Goal: Task Accomplishment & Management: Complete application form

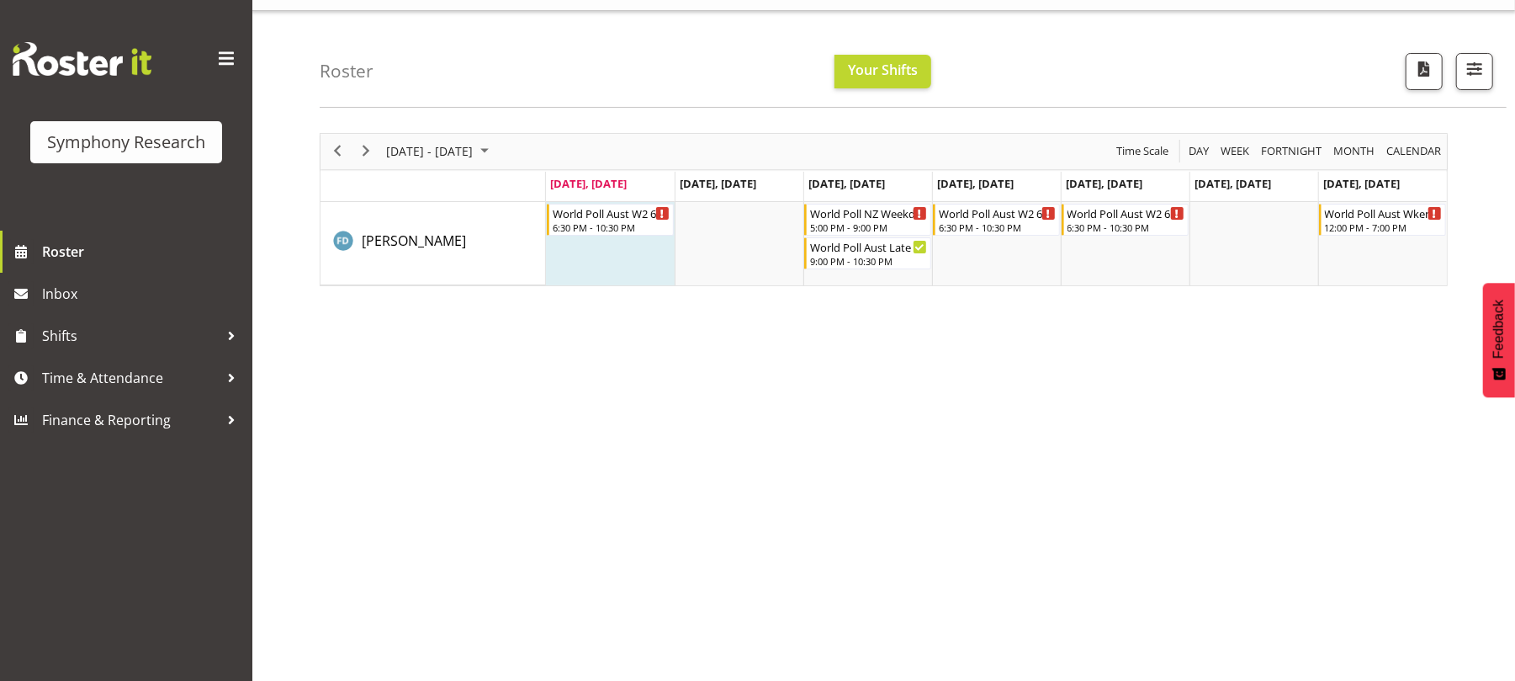
scroll to position [35, 0]
click at [142, 367] on span "Time & Attendance" at bounding box center [130, 377] width 177 height 25
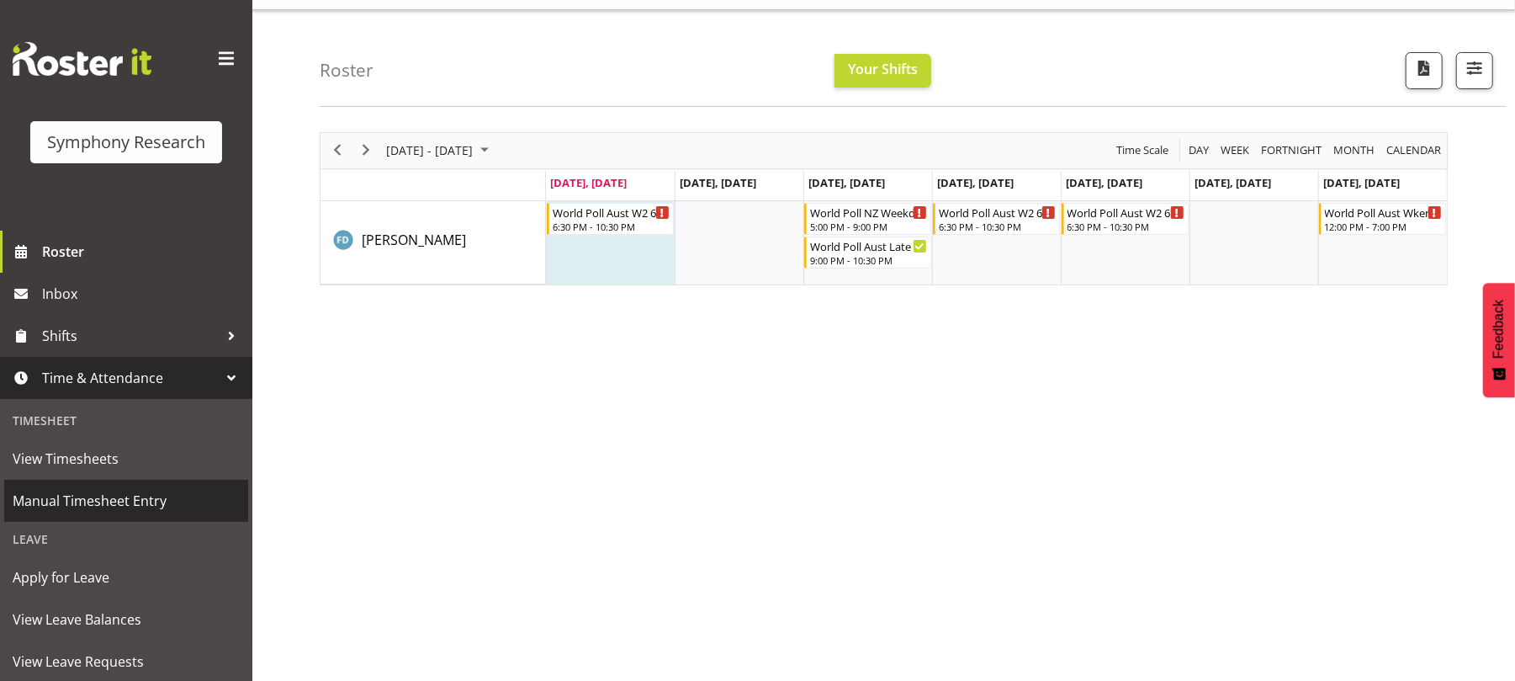
click at [132, 498] on span "Manual Timesheet Entry" at bounding box center [126, 500] width 227 height 25
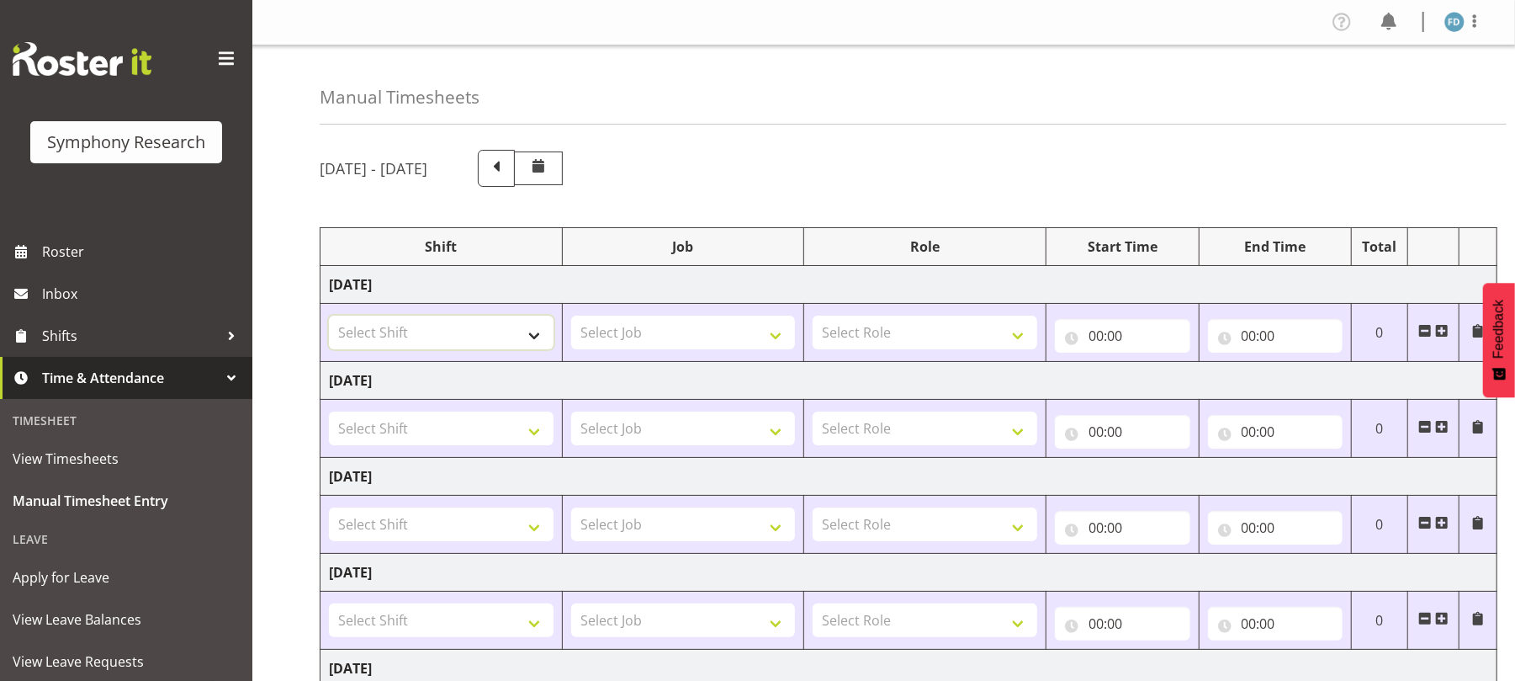
click at [536, 340] on select "Select Shift !!Project Briefing (Job to be assigned) !!Weekend Residential (Ros…" at bounding box center [441, 332] width 225 height 34
select select "56692"
click at [329, 317] on select "Select Shift !!Project Briefing (Job to be assigned) !!Weekend Residential (Ros…" at bounding box center [441, 332] width 225 height 34
click at [786, 337] on select "Select Job 550060 IF Admin 553492 World Poll Aus Wave 2 Main 2025 553493 World …" at bounding box center [683, 332] width 225 height 34
select select "10499"
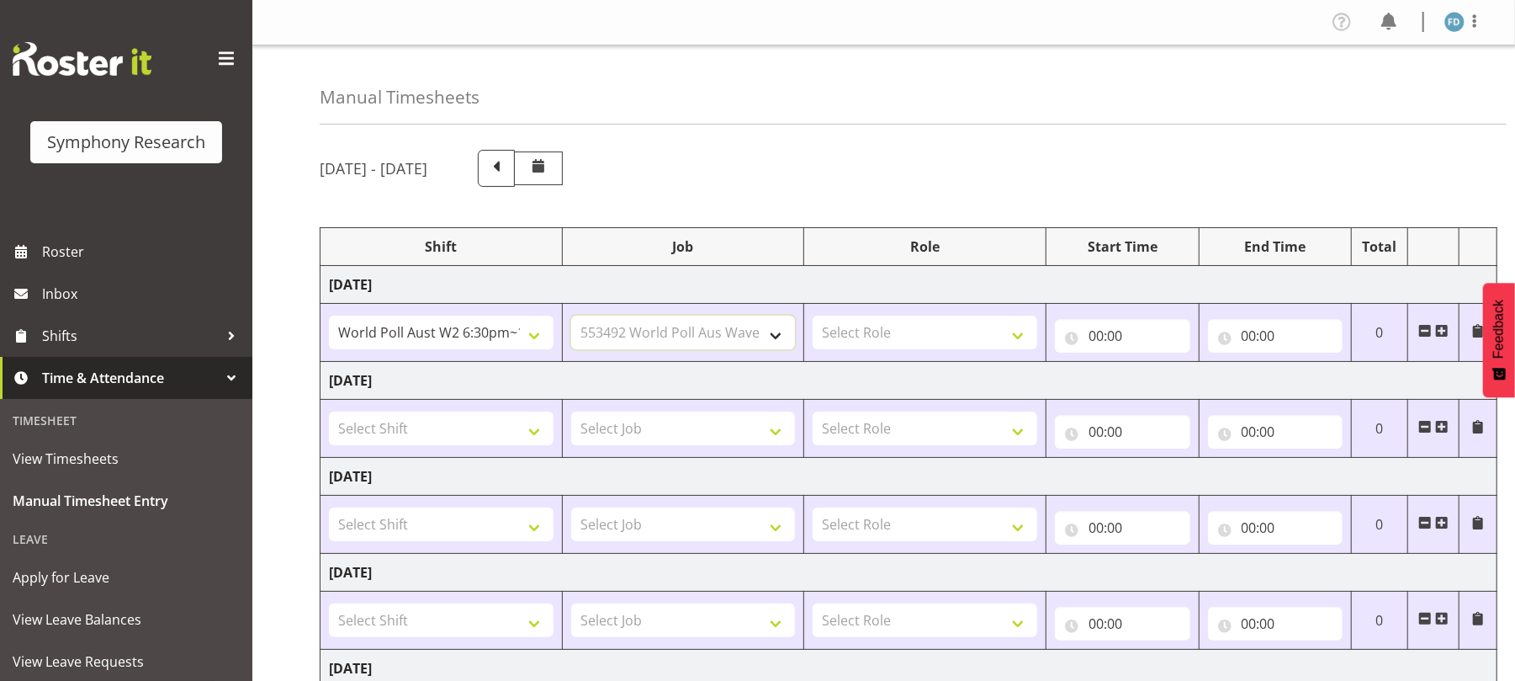
click at [571, 317] on select "Select Job 550060 IF Admin 553492 World Poll Aus Wave 2 Main 2025 553493 World …" at bounding box center [683, 332] width 225 height 34
click at [1023, 336] on select "Select Role Briefing Interviewing" at bounding box center [925, 332] width 225 height 34
select select "47"
click at [813, 317] on select "Select Role Briefing Interviewing" at bounding box center [925, 332] width 225 height 34
click at [1092, 338] on input "00:00" at bounding box center [1122, 336] width 135 height 34
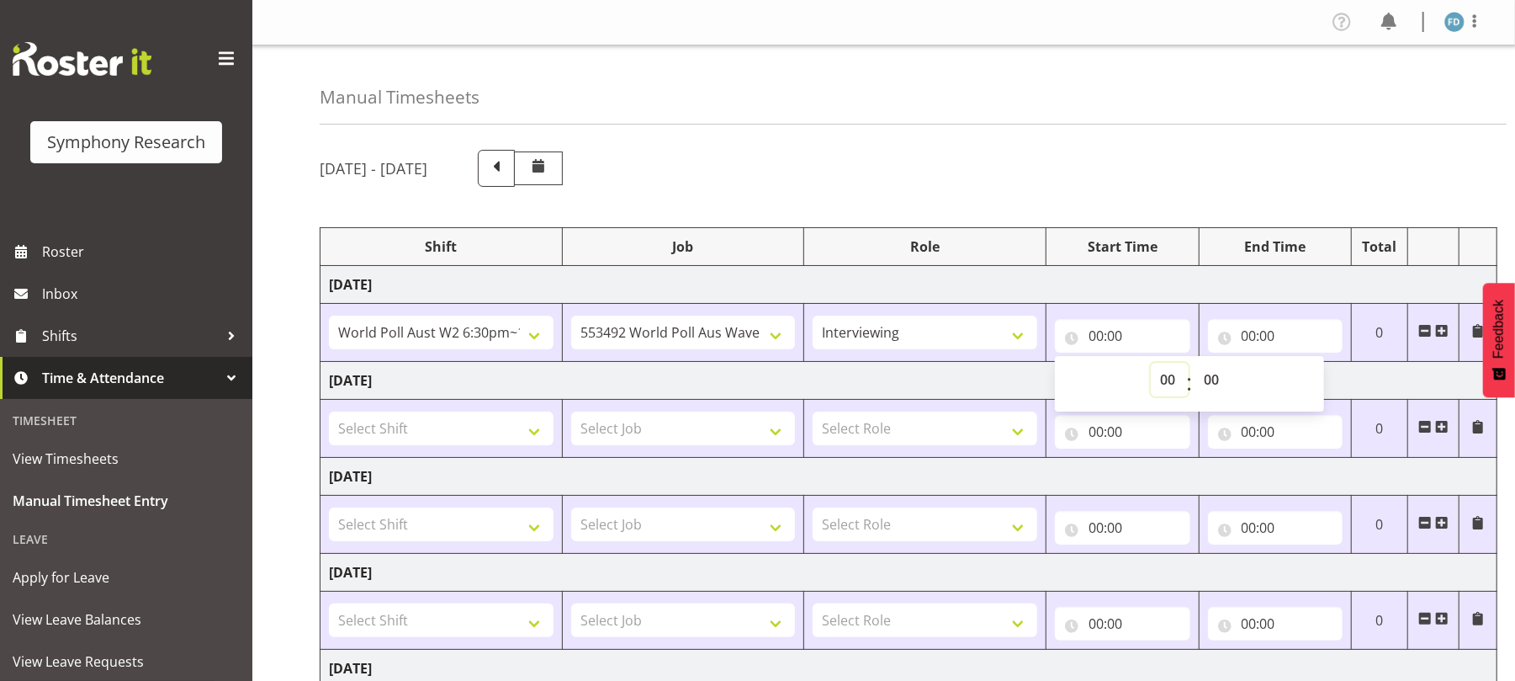
click at [1169, 374] on select "00 01 02 03 04 05 06 07 08 09 10 11 12 13 14 15 16 17 18 19 20 21 22 23" at bounding box center [1170, 380] width 38 height 34
select select "18"
click at [1151, 364] on select "00 01 02 03 04 05 06 07 08 09 10 11 12 13 14 15 16 17 18 19 20 21 22 23" at bounding box center [1170, 380] width 38 height 34
type input "18:00"
click at [1216, 378] on select "00 01 02 03 04 05 06 07 08 09 10 11 12 13 14 15 16 17 18 19 20 21 22 23 24 25 2…" at bounding box center [1214, 380] width 38 height 34
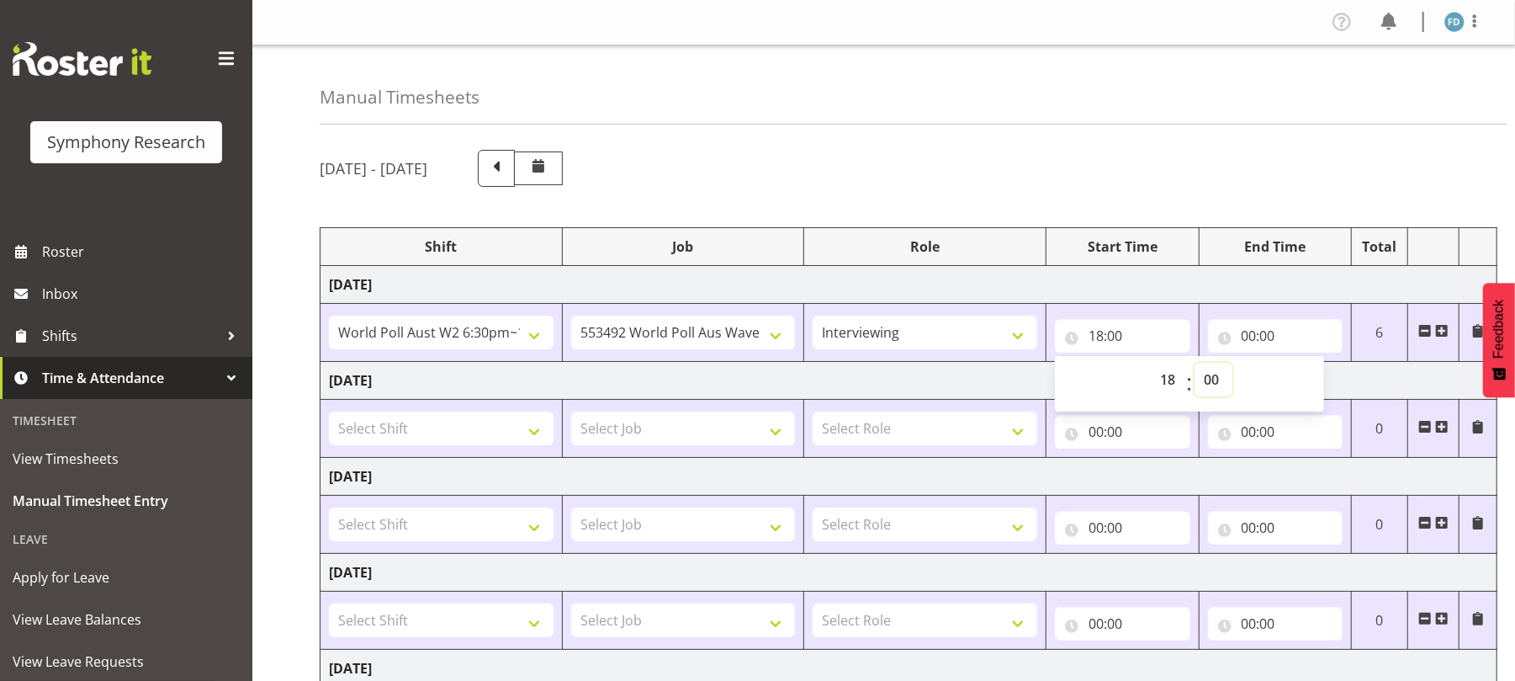
select select "30"
click at [1195, 364] on select "00 01 02 03 04 05 06 07 08 09 10 11 12 13 14 15 16 17 18 19 20 21 22 23 24 25 2…" at bounding box center [1214, 380] width 38 height 34
type input "18:30"
click at [1250, 337] on input "00:00" at bounding box center [1275, 336] width 135 height 34
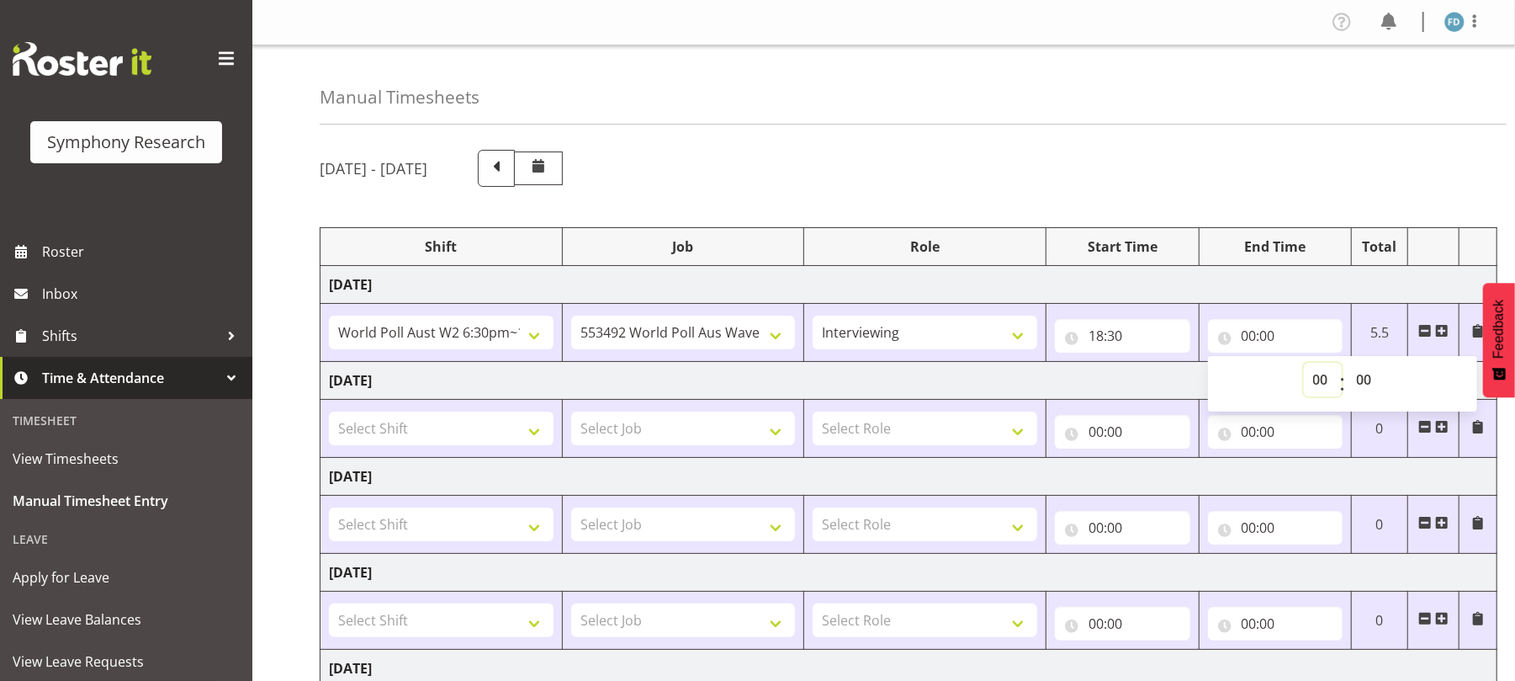
click at [1317, 374] on select "00 01 02 03 04 05 06 07 08 09 10 11 12 13 14 15 16 17 18 19 20 21 22 23" at bounding box center [1323, 380] width 38 height 34
select select "22"
click at [1304, 364] on select "00 01 02 03 04 05 06 07 08 09 10 11 12 13 14 15 16 17 18 19 20 21 22 23" at bounding box center [1323, 380] width 38 height 34
type input "22:00"
click at [1360, 374] on select "00 01 02 03 04 05 06 07 08 09 10 11 12 13 14 15 16 17 18 19 20 21 22 23 24 25 2…" at bounding box center [1367, 380] width 38 height 34
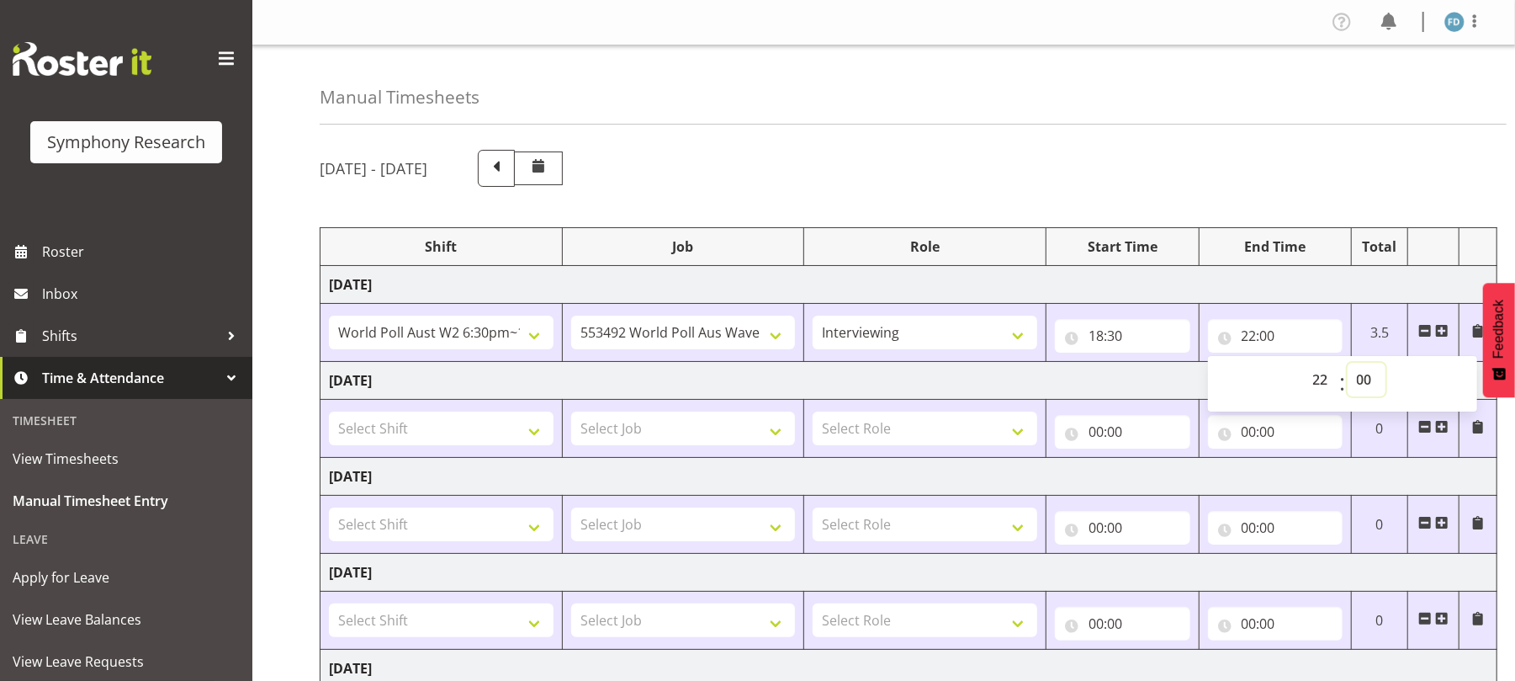
select select "30"
click at [1348, 364] on select "00 01 02 03 04 05 06 07 08 09 10 11 12 13 14 15 16 17 18 19 20 21 22 23 24 25 2…" at bounding box center [1367, 380] width 38 height 34
type input "22:30"
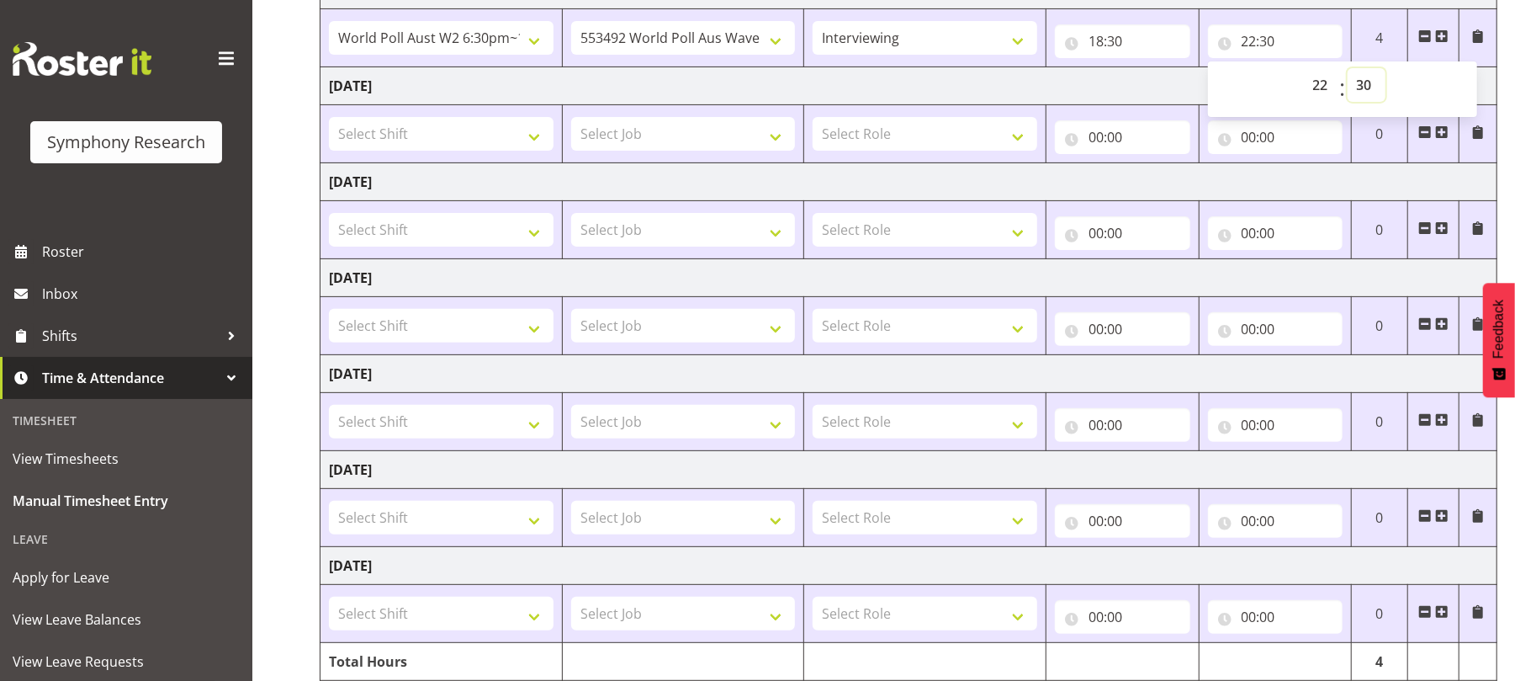
scroll to position [374, 0]
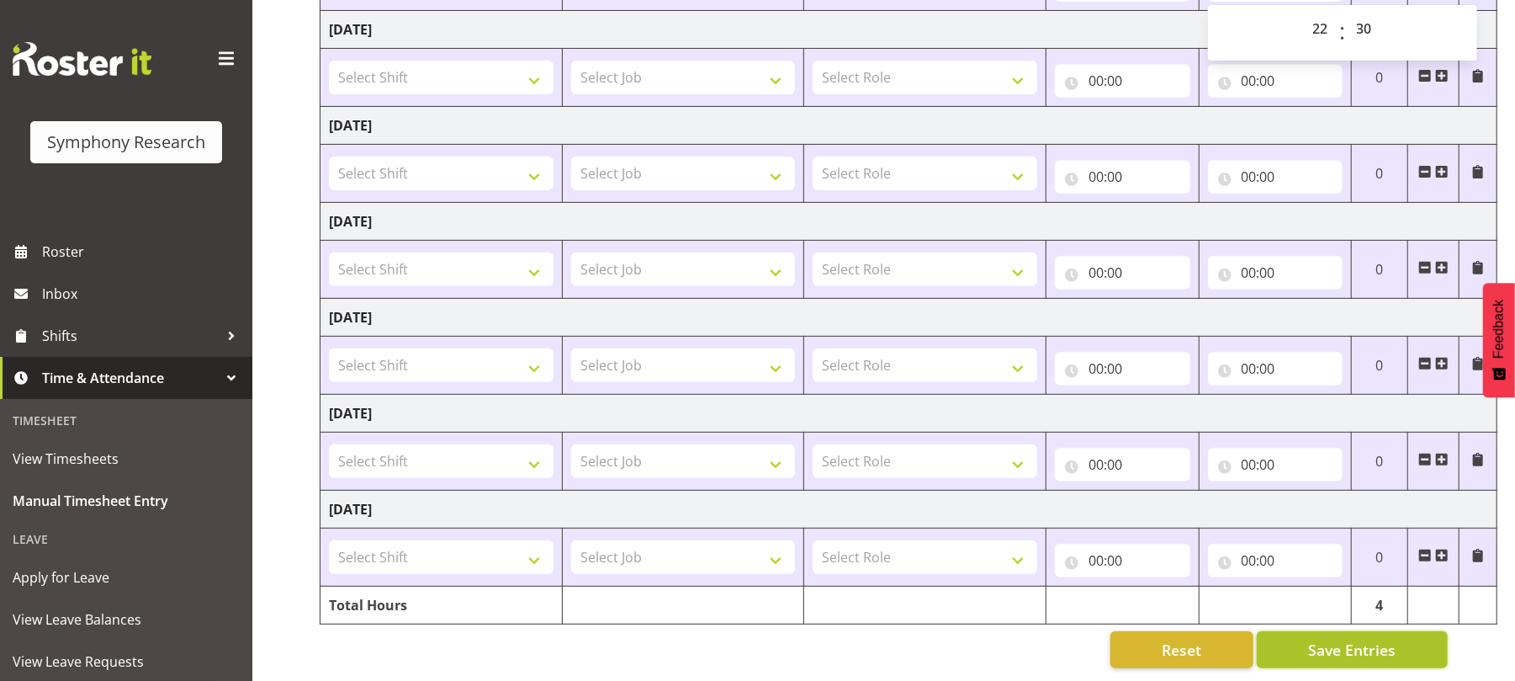
click at [1354, 631] on button "Save Entries" at bounding box center [1352, 649] width 191 height 37
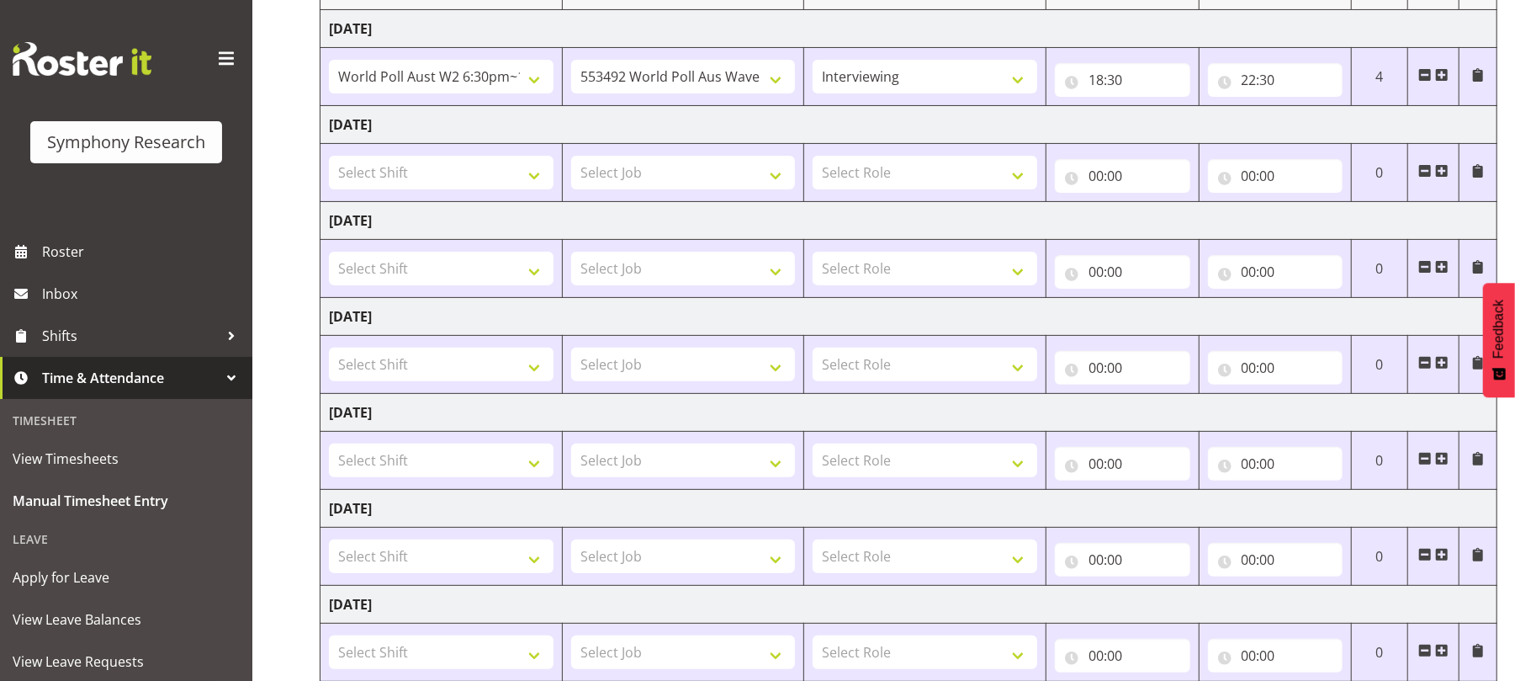
scroll to position [0, 0]
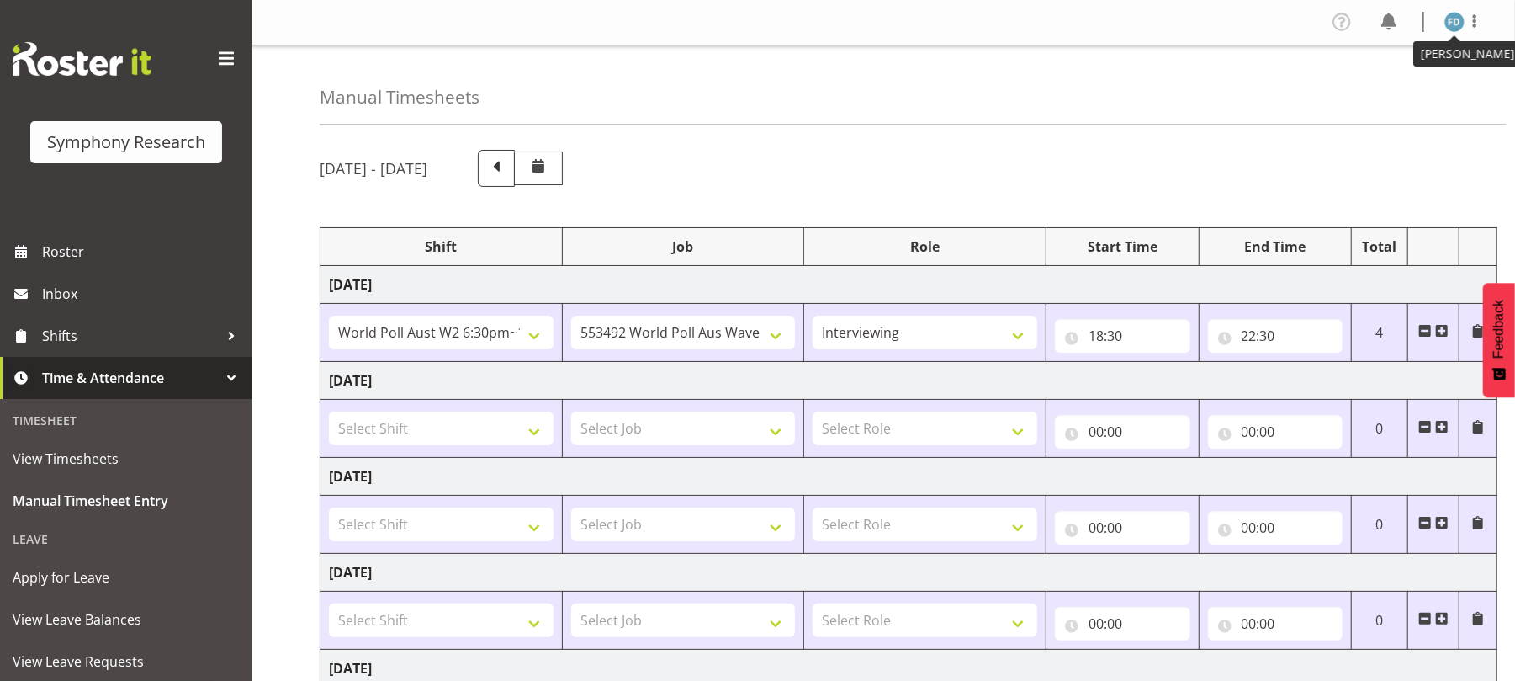
click at [1450, 20] on img at bounding box center [1454, 22] width 20 height 20
click at [1373, 98] on link "Log Out" at bounding box center [1404, 88] width 162 height 30
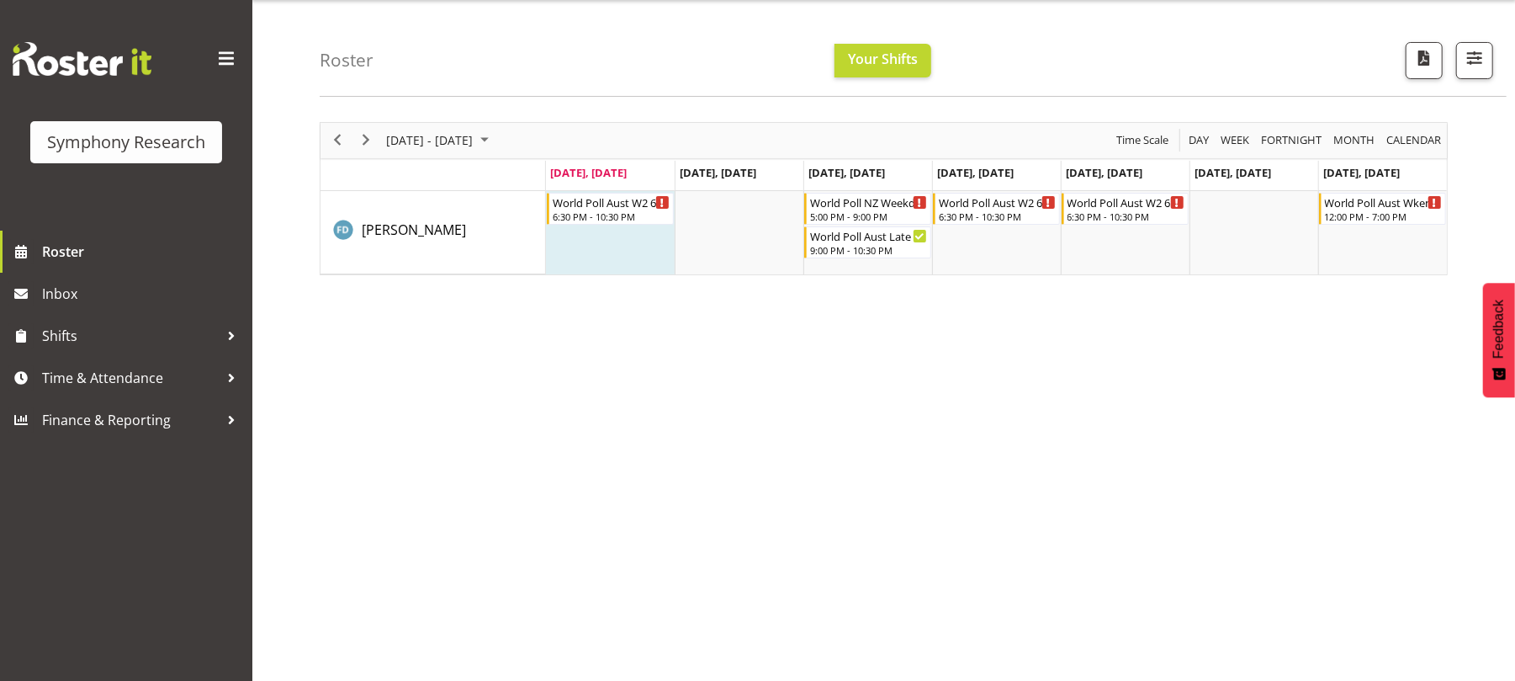
scroll to position [47, 0]
click at [150, 370] on span "Time & Attendance" at bounding box center [130, 377] width 177 height 25
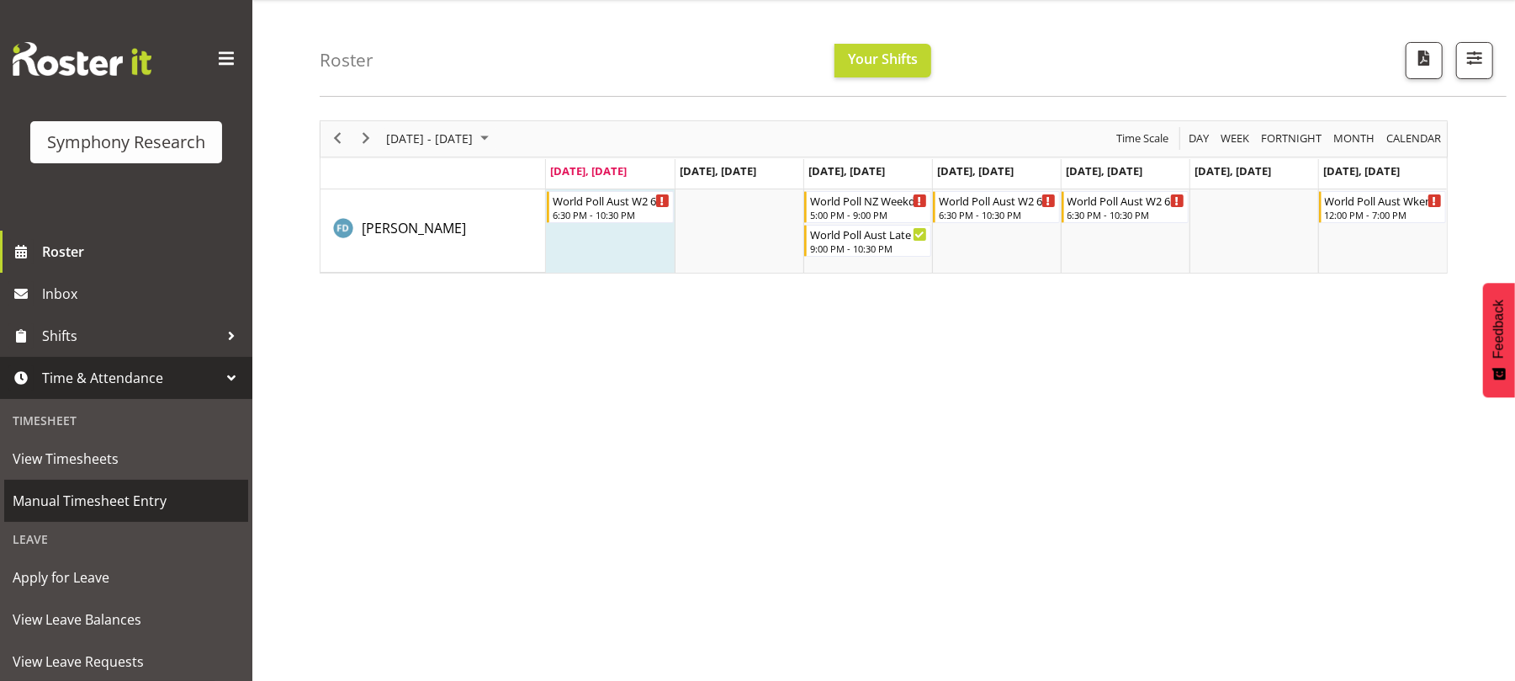
click at [141, 512] on span "Manual Timesheet Entry" at bounding box center [126, 500] width 227 height 25
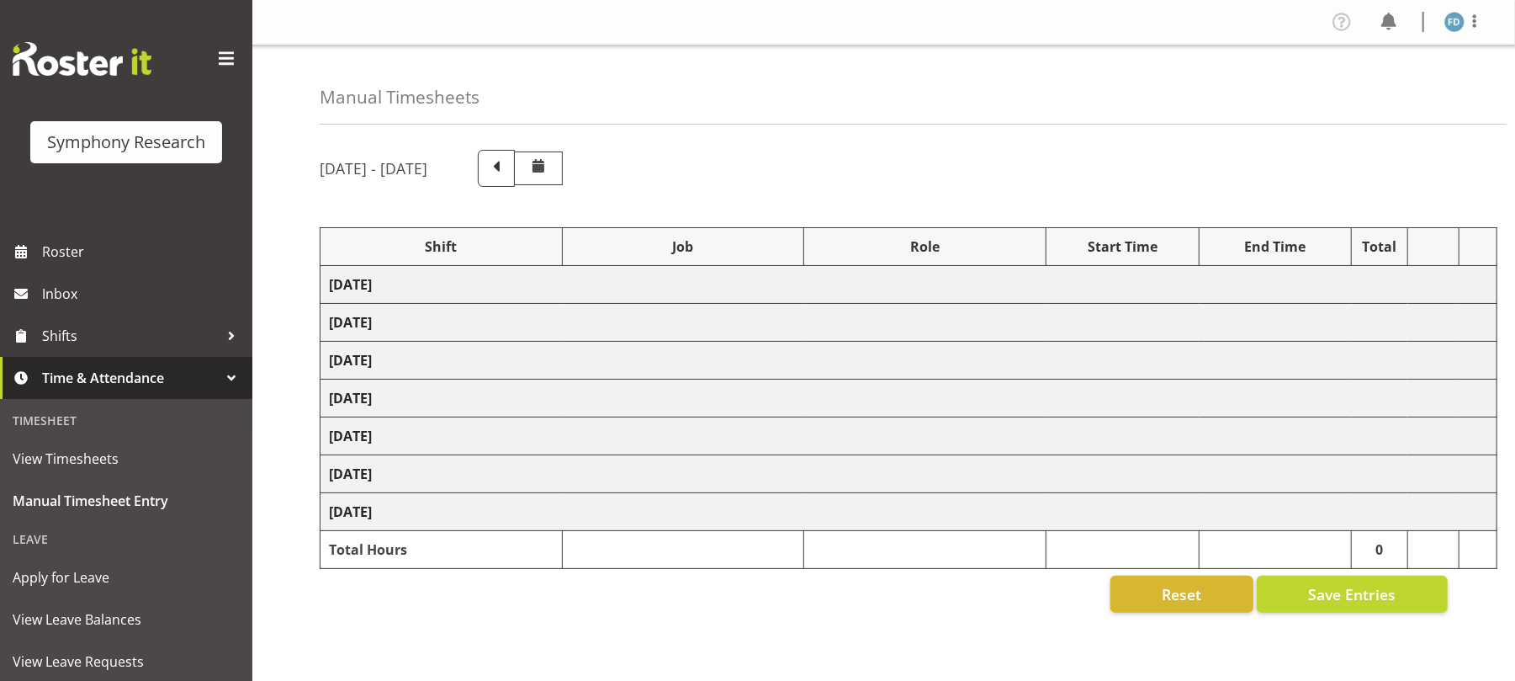
select select "56692"
select select "10499"
select select "47"
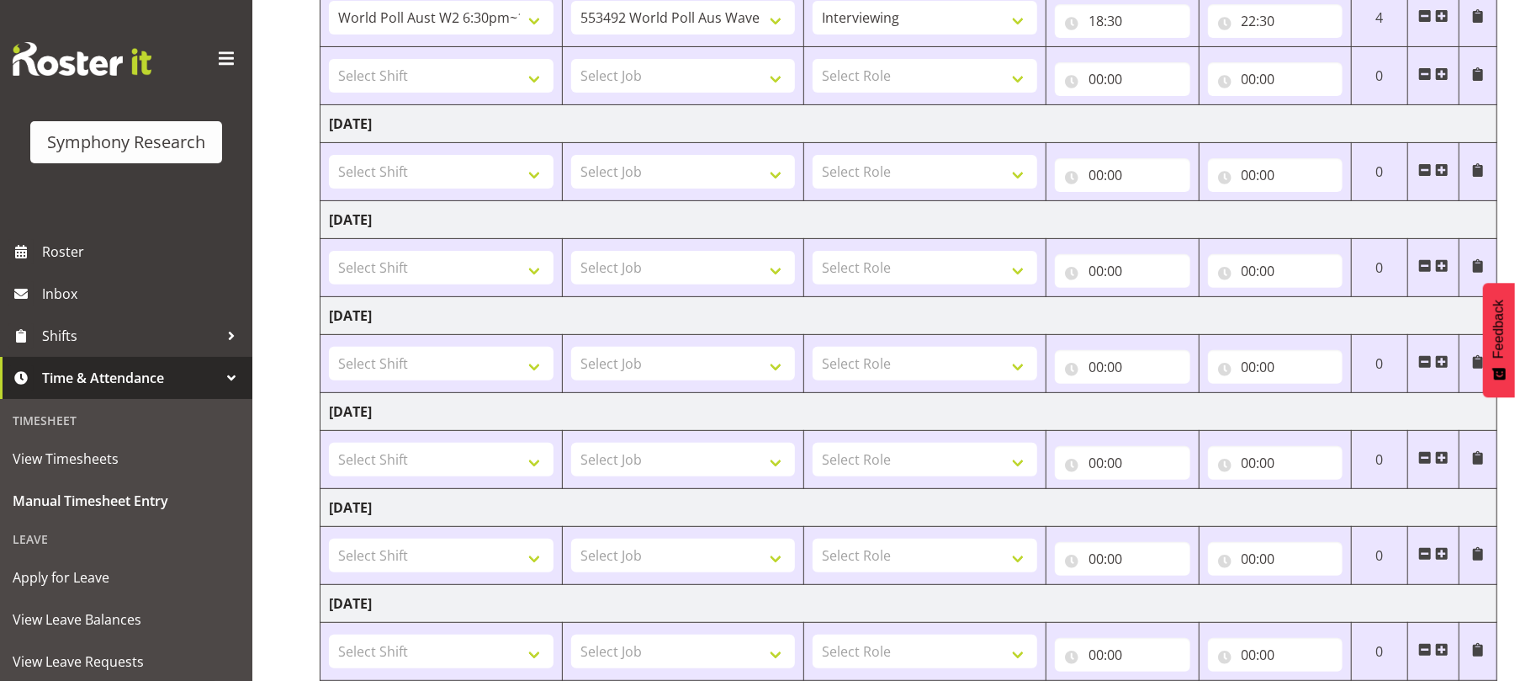
scroll to position [432, 0]
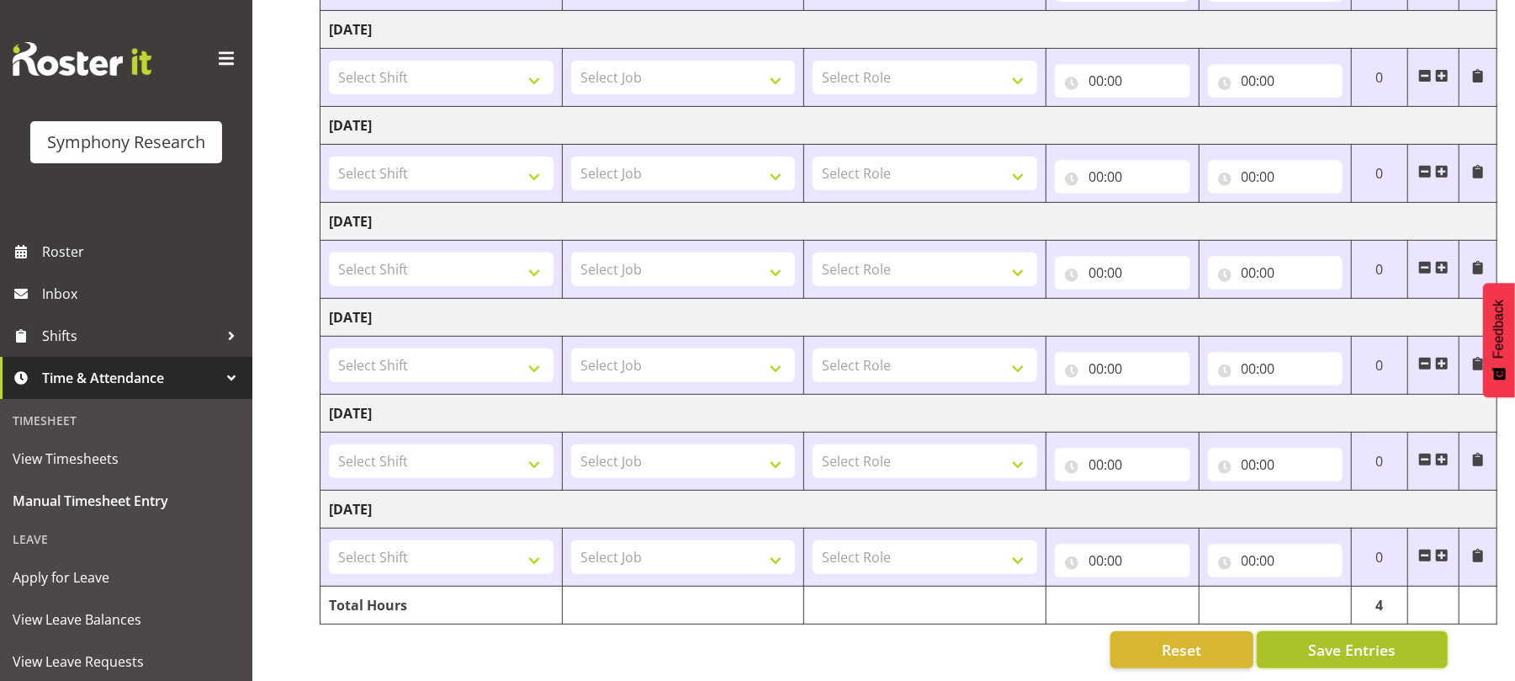
click at [1317, 638] on span "Save Entries" at bounding box center [1351, 649] width 87 height 22
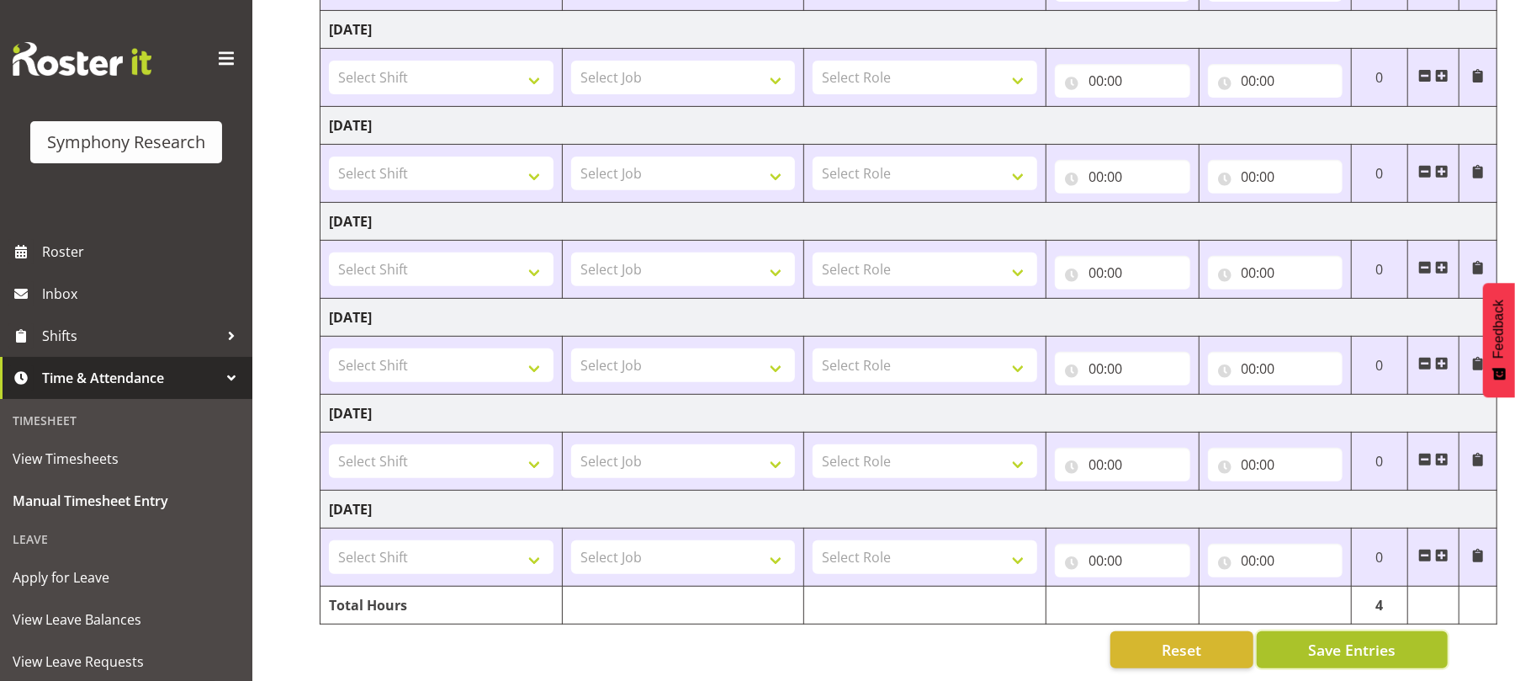
click at [1317, 638] on span "Save Entries" at bounding box center [1351, 649] width 87 height 22
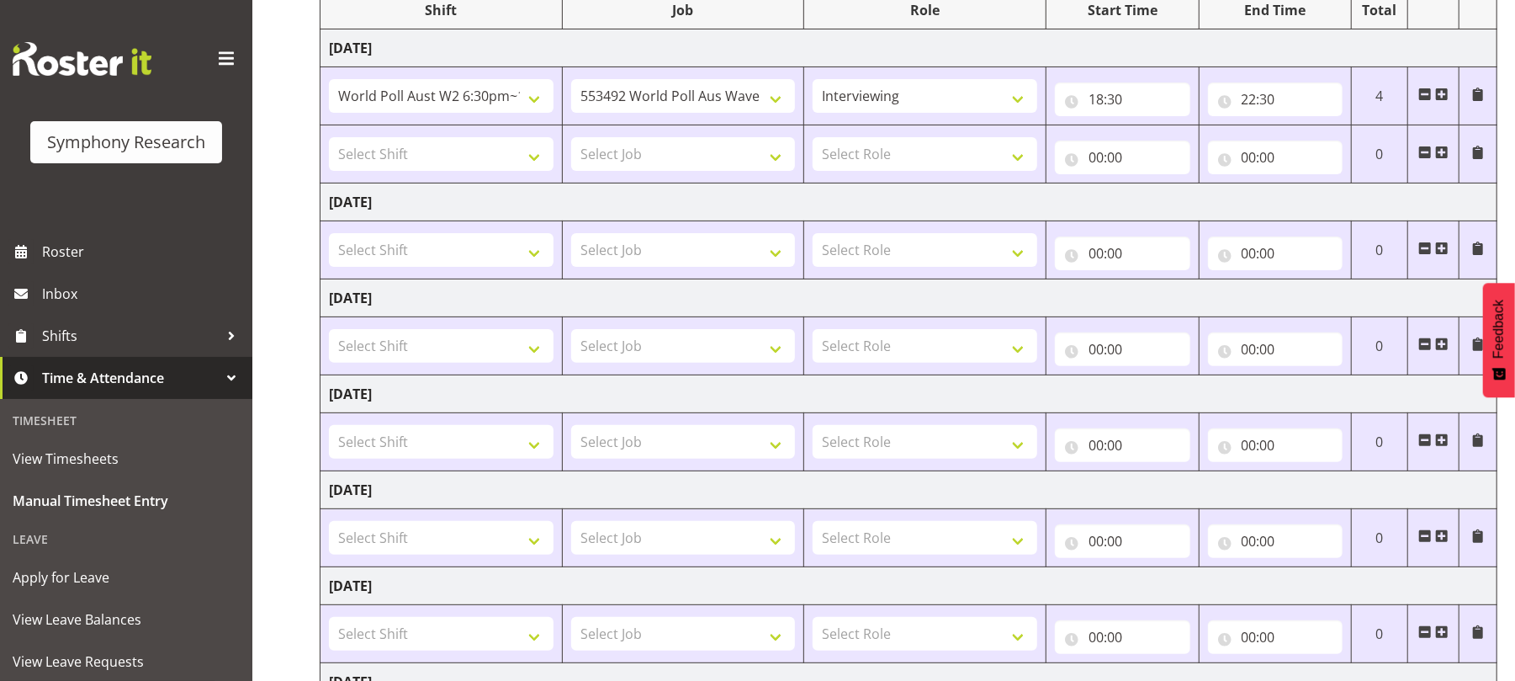
scroll to position [236, 0]
click at [769, 98] on select "550060 IF Admin 553492 World Poll Aus Wave 2 Main 2025 553493 World Poll NZ Wav…" at bounding box center [683, 97] width 225 height 34
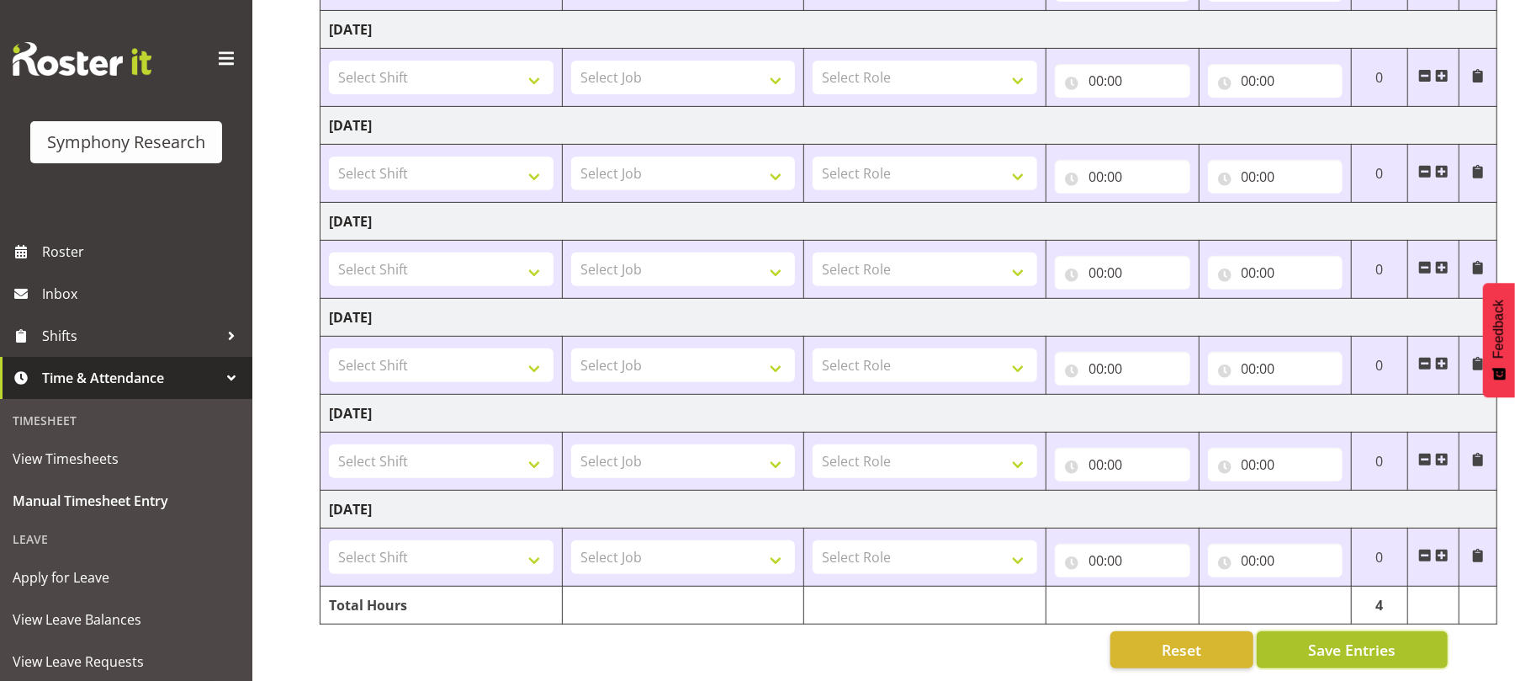
click at [1323, 638] on span "Save Entries" at bounding box center [1351, 649] width 87 height 22
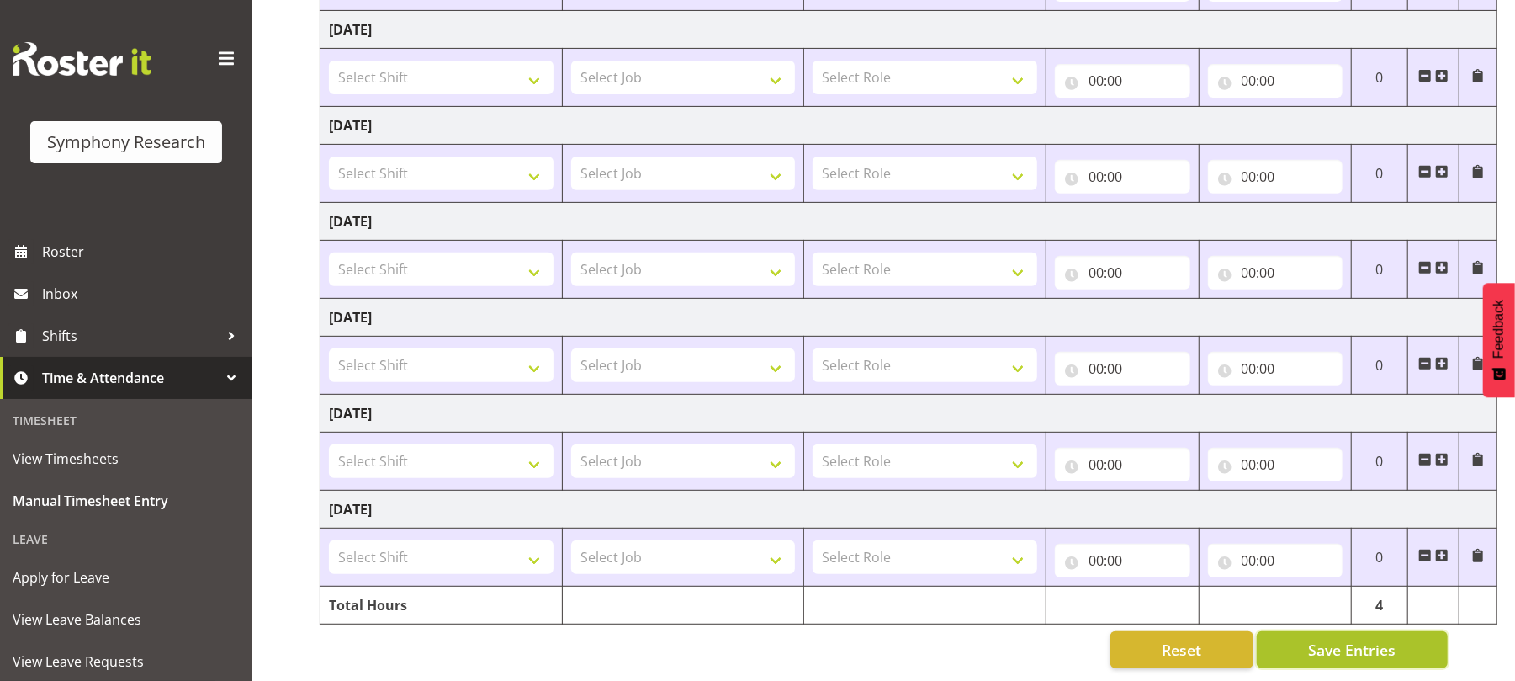
click at [1323, 638] on span "Save Entries" at bounding box center [1351, 649] width 87 height 22
click at [1183, 643] on span "Reset" at bounding box center [1182, 649] width 40 height 22
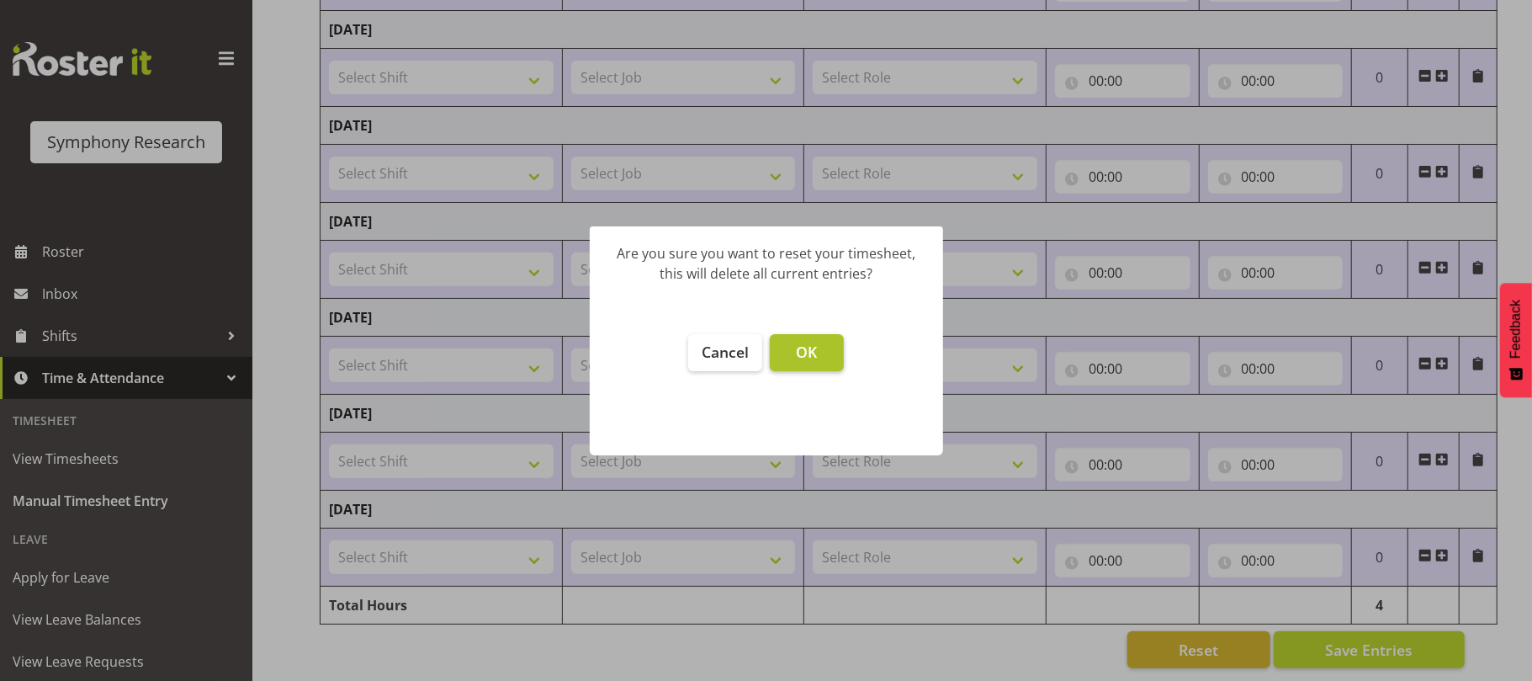
click at [811, 350] on span "OK" at bounding box center [806, 352] width 21 height 20
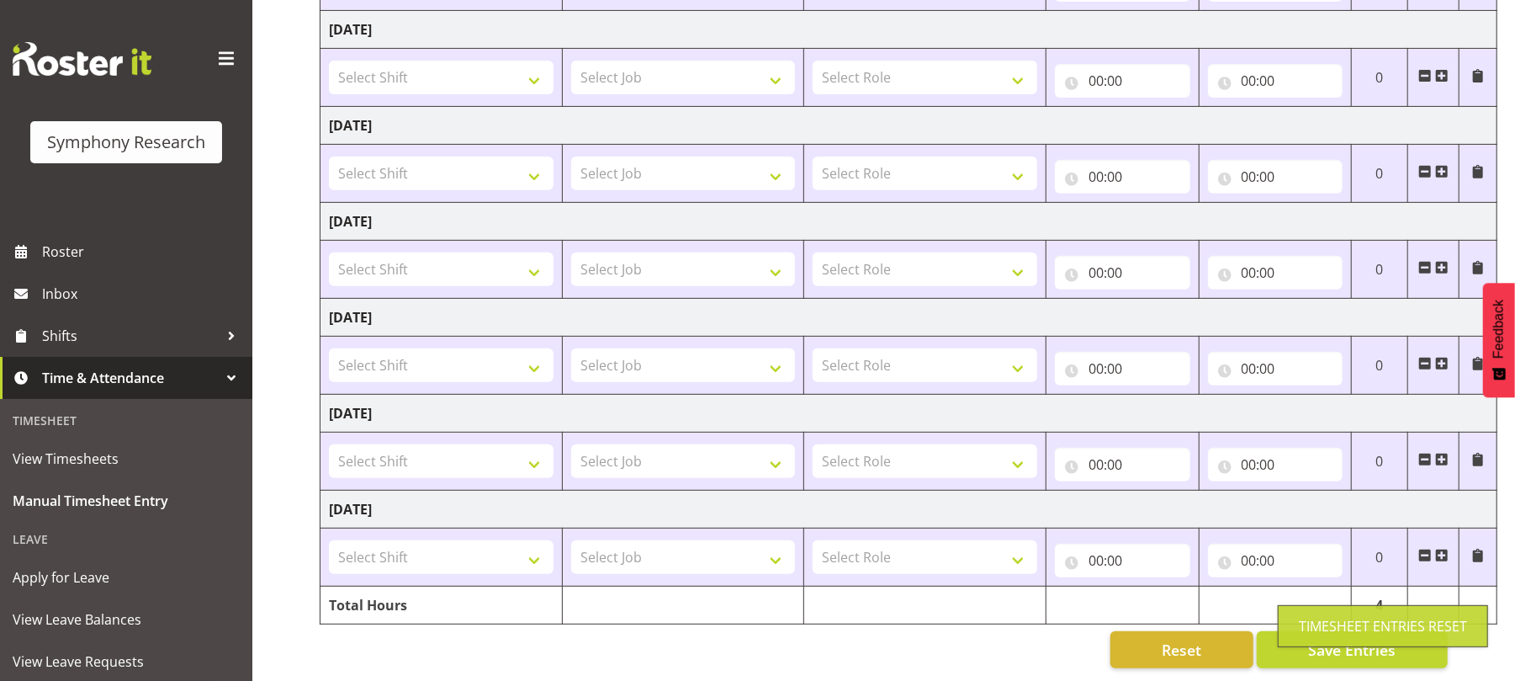
type input "00:00"
select select
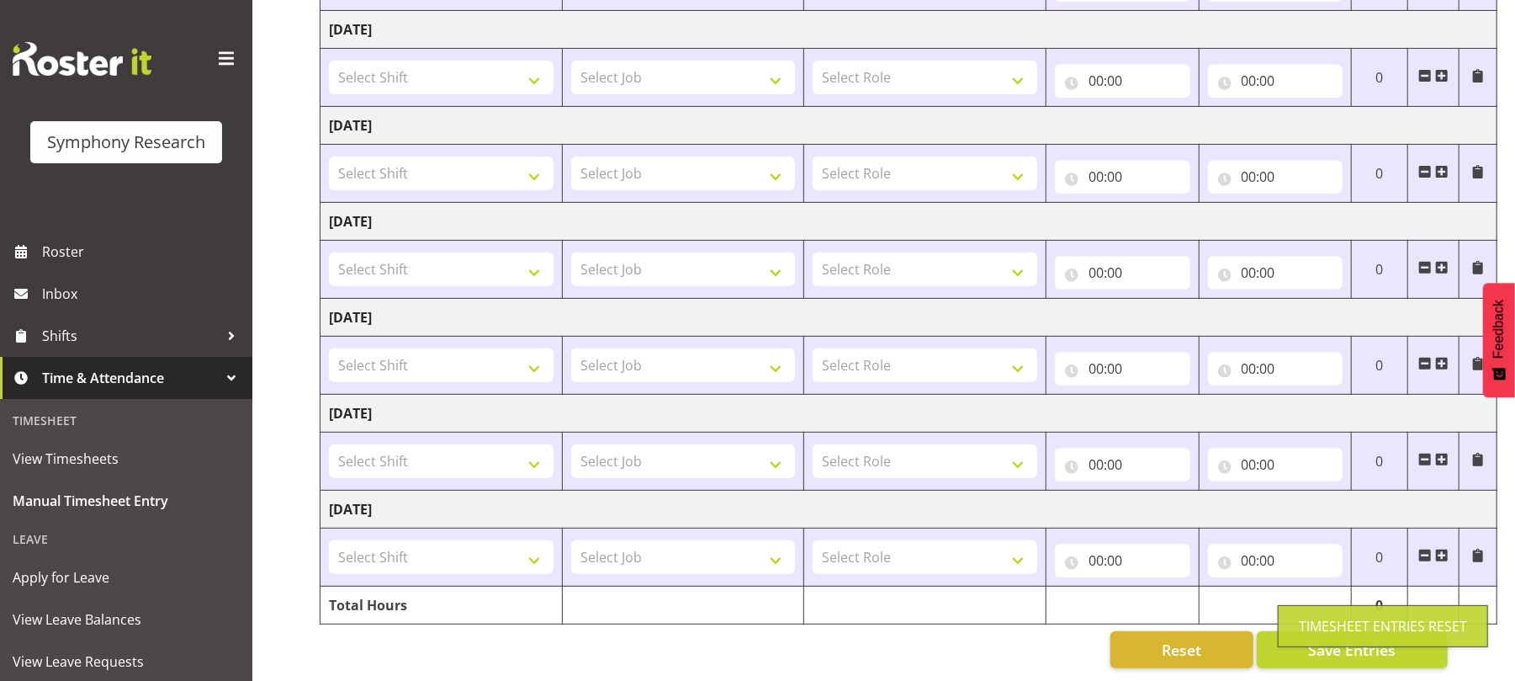
scroll to position [209, 0]
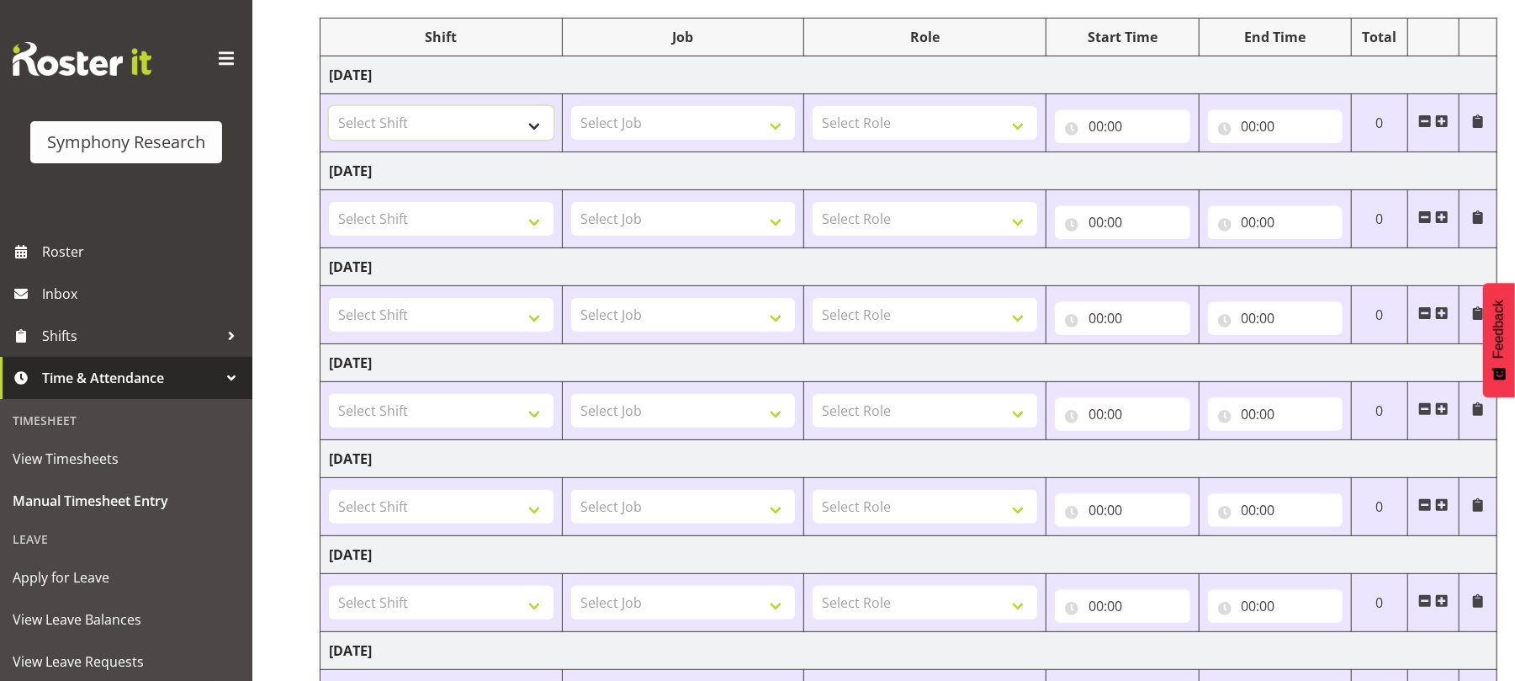
click at [529, 123] on select "Select Shift !!Project Briefing (Job to be assigned) !!Weekend Residential (Ros…" at bounding box center [441, 123] width 225 height 34
select select "56692"
click at [329, 108] on select "Select Shift !!Project Briefing (Job to be assigned) !!Weekend Residential (Ros…" at bounding box center [441, 123] width 225 height 34
click at [785, 118] on select "Select Job 550060 IF Admin 553492 World Poll Aus Wave 2 Main 2025 553493 World …" at bounding box center [683, 123] width 225 height 34
select select "10499"
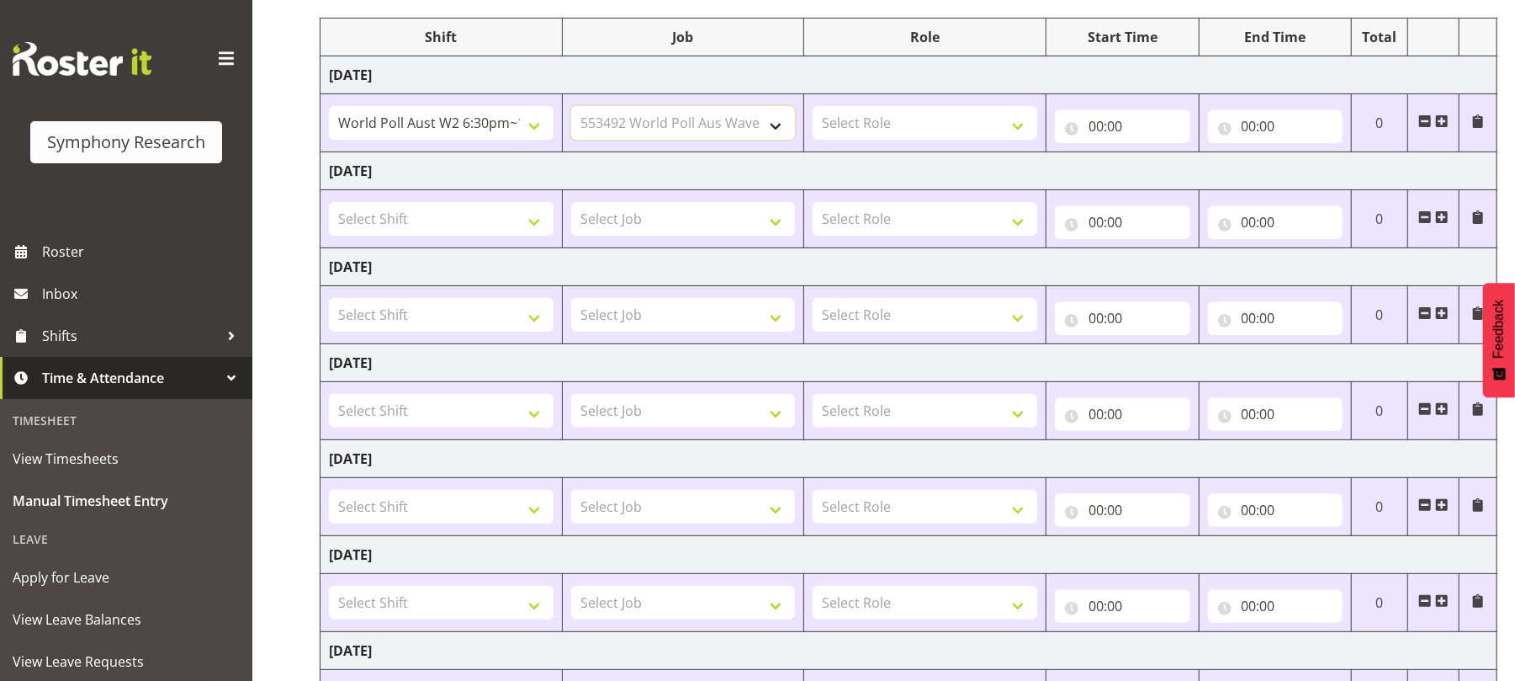
click at [571, 108] on select "Select Job 550060 IF Admin 553492 World Poll Aus Wave 2 Main 2025 553493 World …" at bounding box center [683, 123] width 225 height 34
click at [1018, 128] on select "Select Role Briefing Interviewing" at bounding box center [925, 123] width 225 height 34
select select "47"
click at [813, 108] on select "Select Role Briefing Interviewing" at bounding box center [925, 123] width 225 height 34
click at [1091, 133] on input "00:00" at bounding box center [1122, 126] width 135 height 34
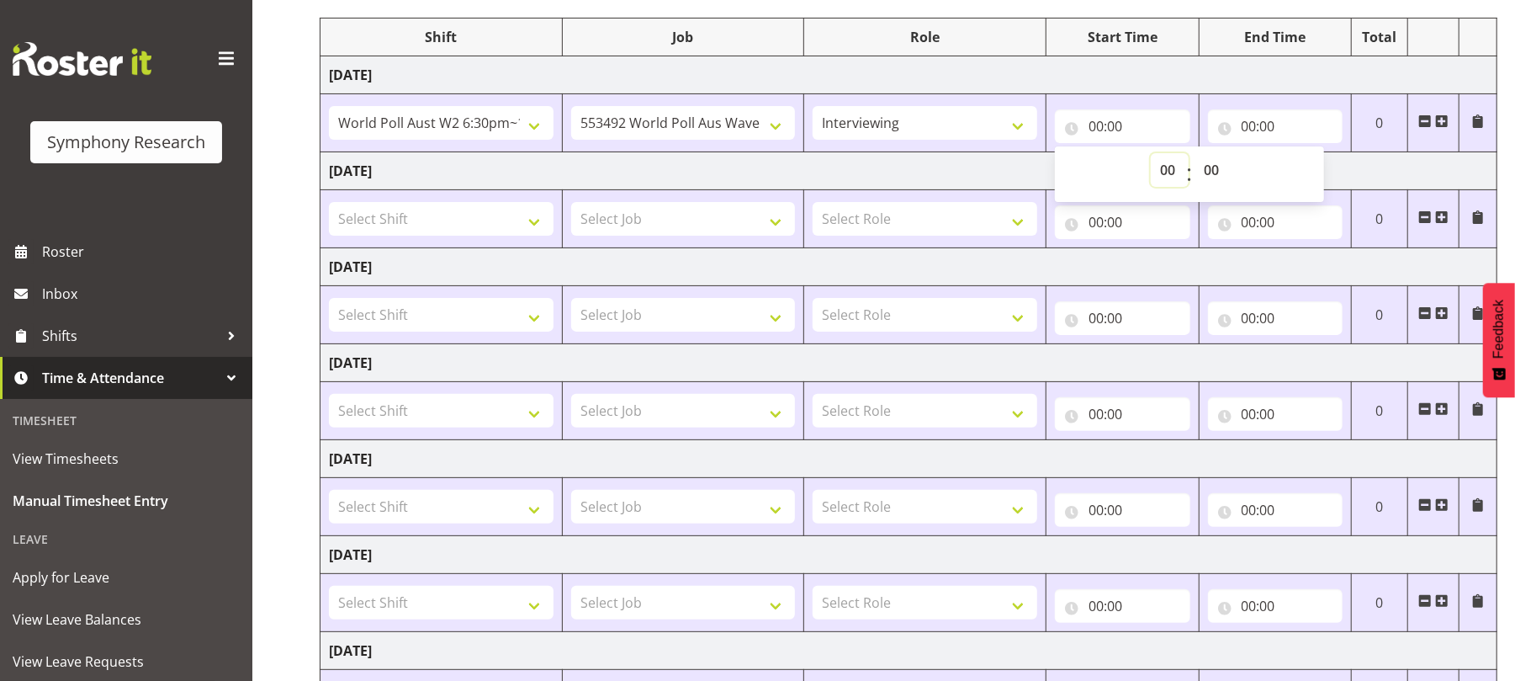
click at [1162, 169] on select "00 01 02 03 04 05 06 07 08 09 10 11 12 13 14 15 16 17 18 19 20 21 22 23" at bounding box center [1170, 170] width 38 height 34
select select "18"
click at [1151, 155] on select "00 01 02 03 04 05 06 07 08 09 10 11 12 13 14 15 16 17 18 19 20 21 22 23" at bounding box center [1170, 170] width 38 height 34
type input "18:00"
click at [1219, 167] on select "00 01 02 03 04 05 06 07 08 09 10 11 12 13 14 15 16 17 18 19 20 21 22 23 24 25 2…" at bounding box center [1214, 170] width 38 height 34
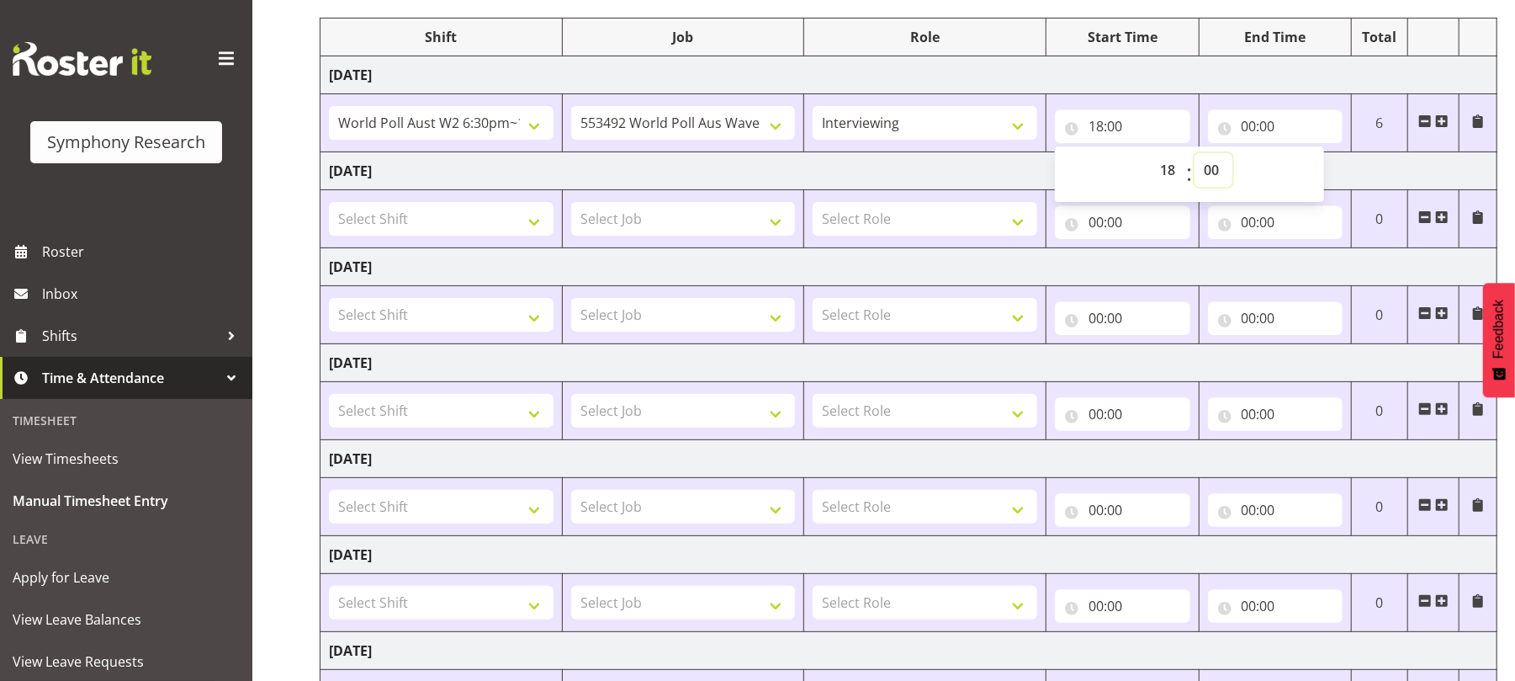
select select "30"
click at [1195, 155] on select "00 01 02 03 04 05 06 07 08 09 10 11 12 13 14 15 16 17 18 19 20 21 22 23 24 25 2…" at bounding box center [1214, 170] width 38 height 34
type input "18:30"
click at [1249, 132] on input "00:00" at bounding box center [1275, 126] width 135 height 34
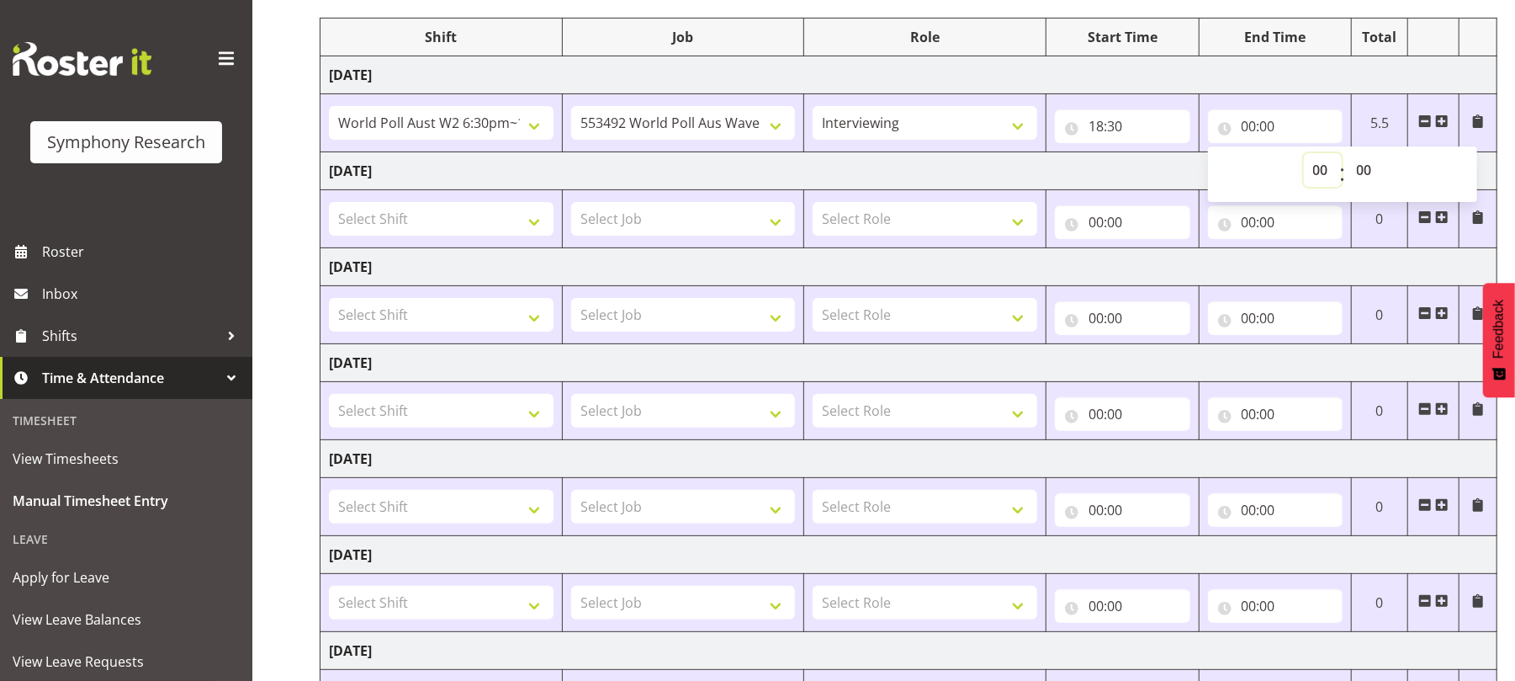
click at [1314, 170] on select "00 01 02 03 04 05 06 07 08 09 10 11 12 13 14 15 16 17 18 19 20 21 22 23" at bounding box center [1323, 170] width 38 height 34
select select "22"
click at [1304, 155] on select "00 01 02 03 04 05 06 07 08 09 10 11 12 13 14 15 16 17 18 19 20 21 22 23" at bounding box center [1323, 170] width 38 height 34
type input "22:00"
click at [1370, 166] on select "00 01 02 03 04 05 06 07 08 09 10 11 12 13 14 15 16 17 18 19 20 21 22 23 24 25 2…" at bounding box center [1367, 170] width 38 height 34
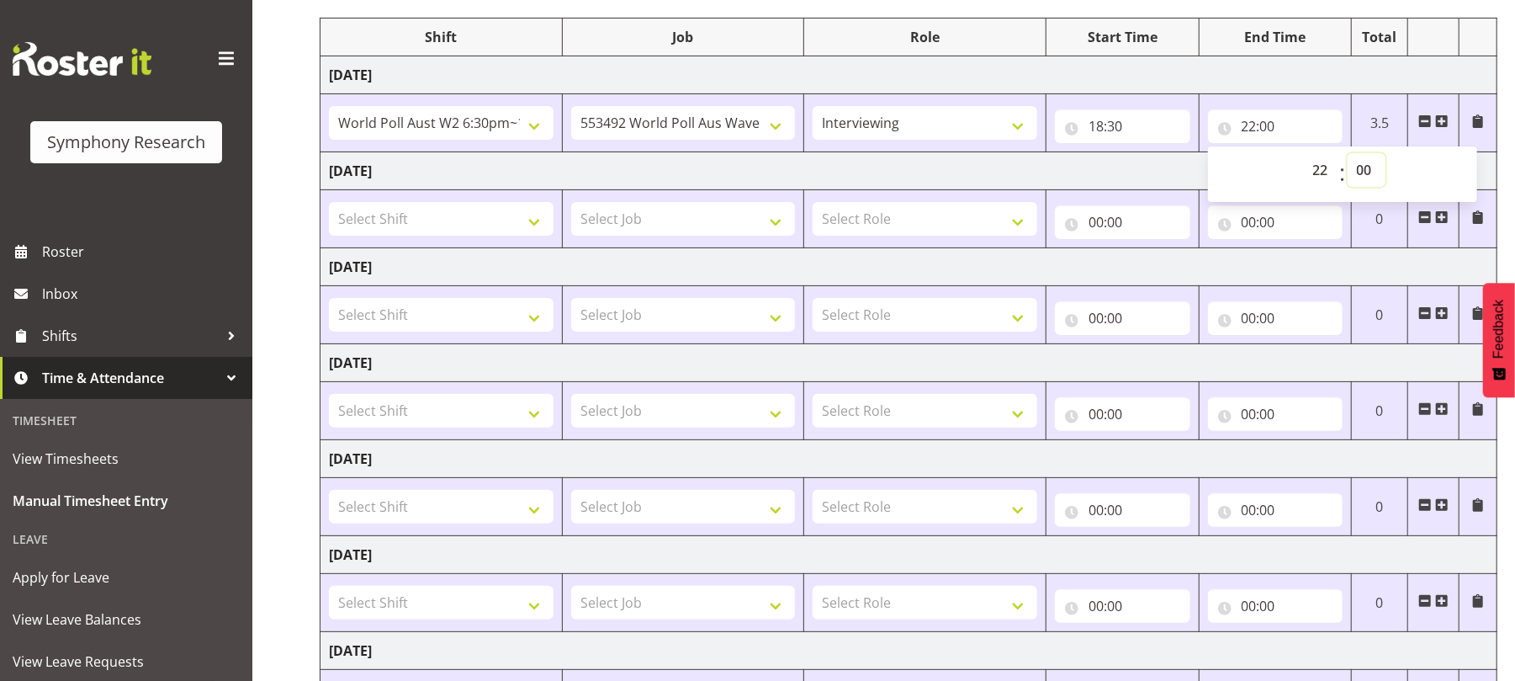
select select "30"
click at [1348, 155] on select "00 01 02 03 04 05 06 07 08 09 10 11 12 13 14 15 16 17 18 19 20 21 22 23 24 25 2…" at bounding box center [1367, 170] width 38 height 34
type input "22:30"
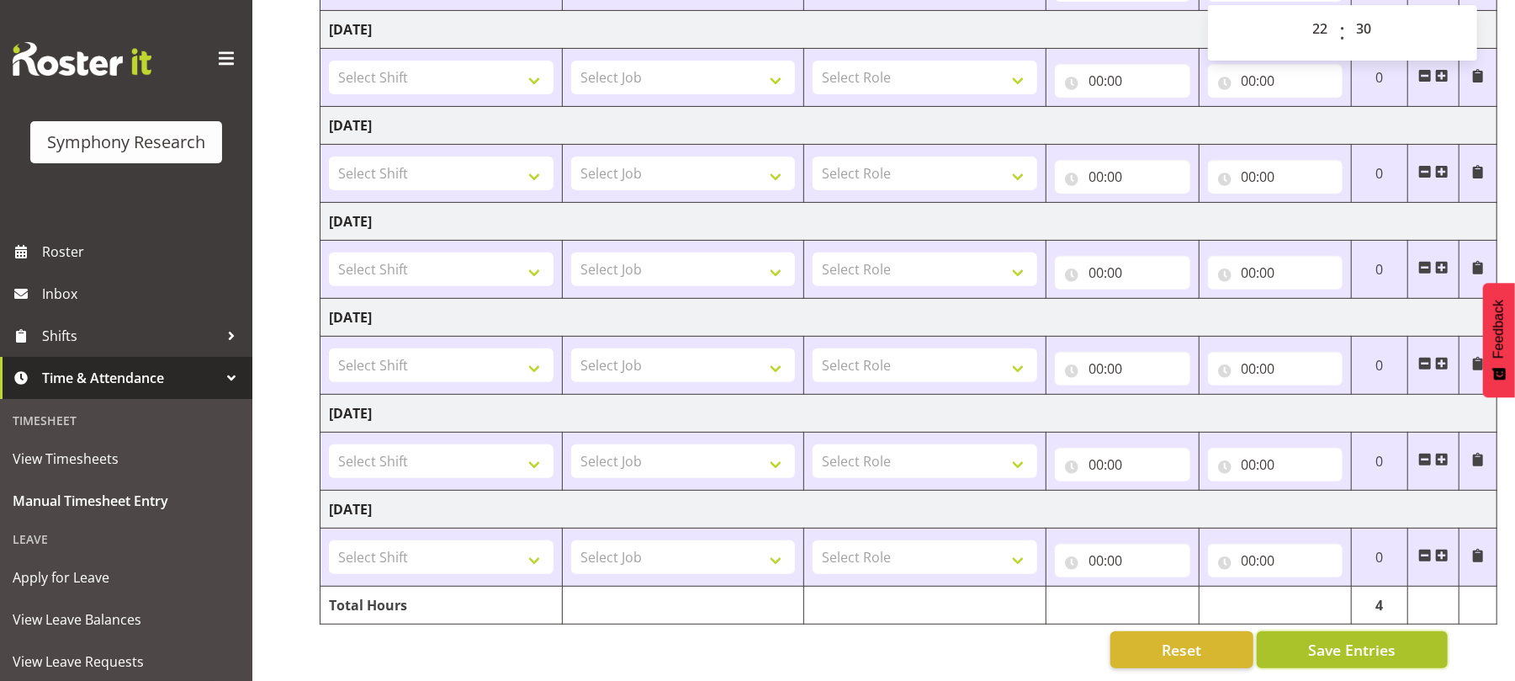
click at [1346, 640] on span "Save Entries" at bounding box center [1351, 649] width 87 height 22
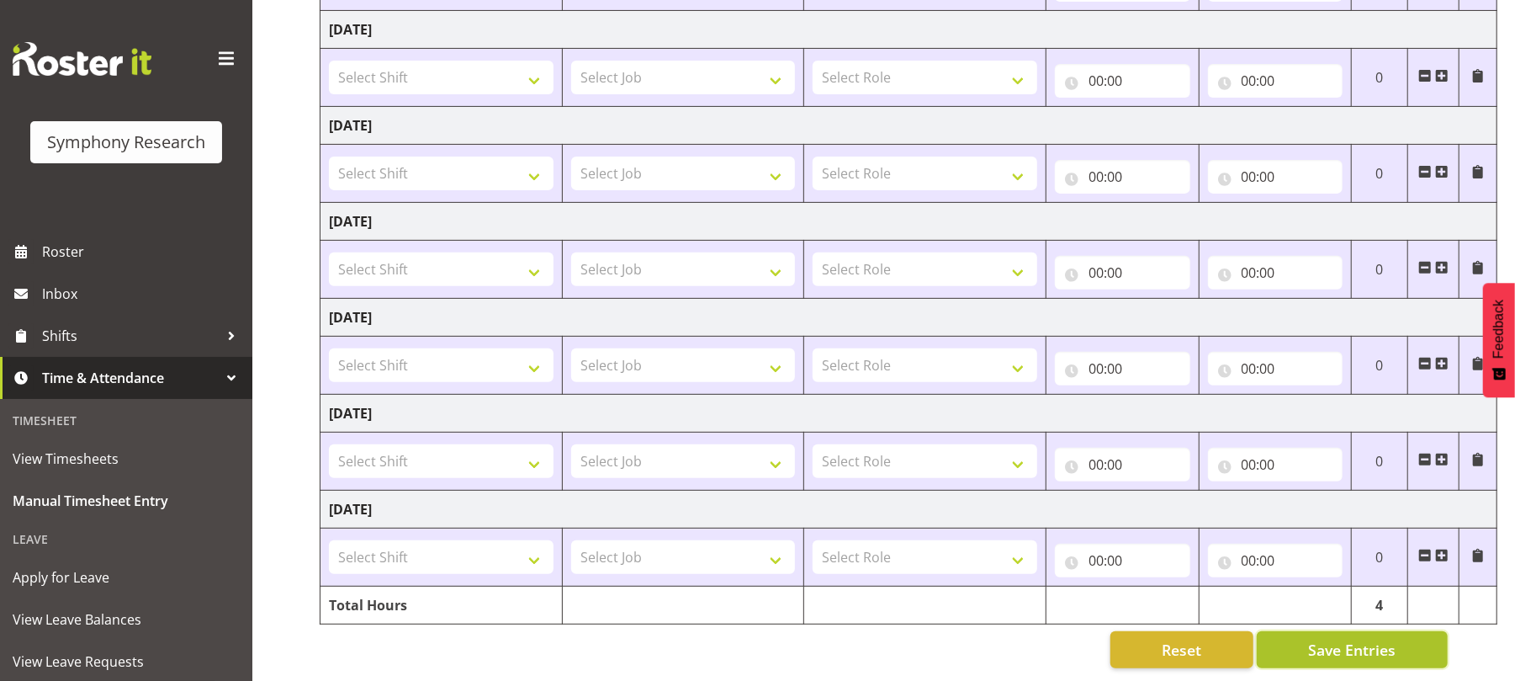
click at [1317, 638] on span "Save Entries" at bounding box center [1351, 649] width 87 height 22
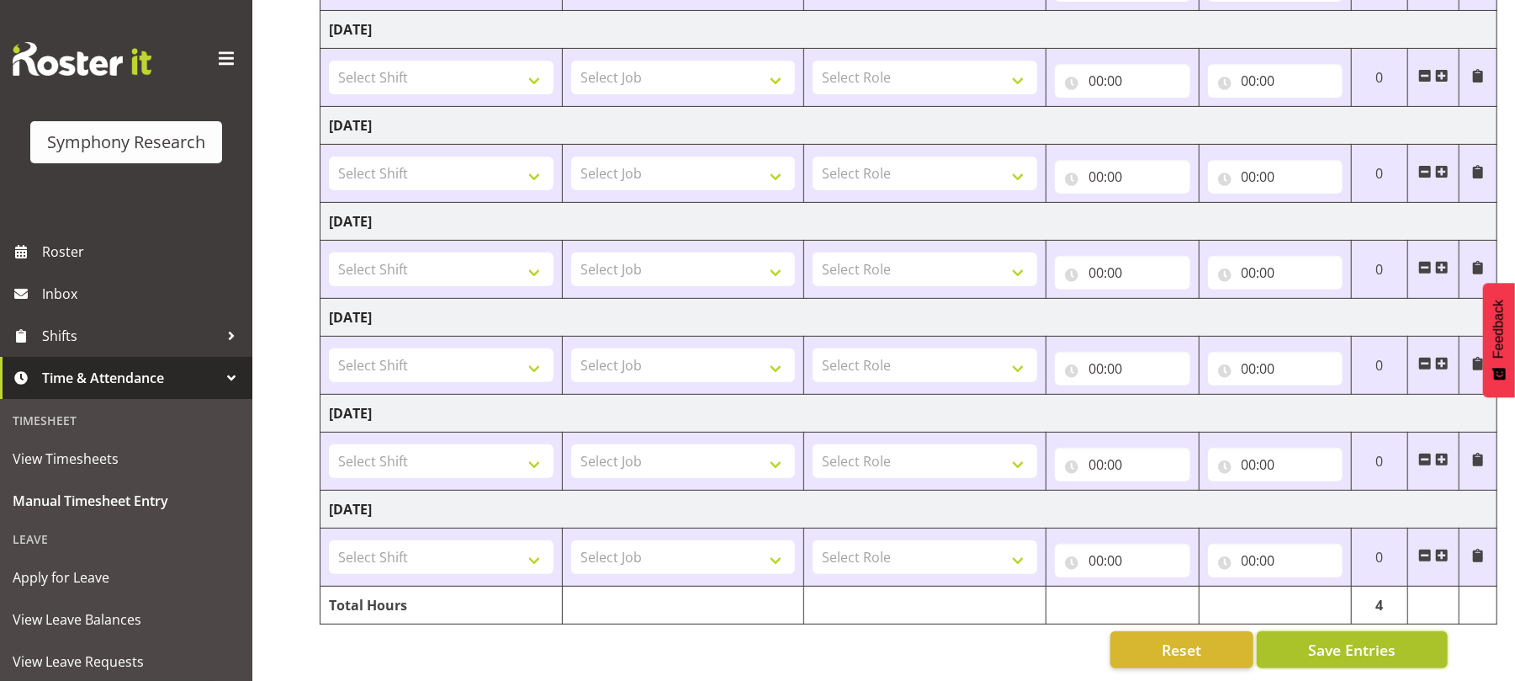
click at [1317, 638] on span "Save Entries" at bounding box center [1351, 649] width 87 height 22
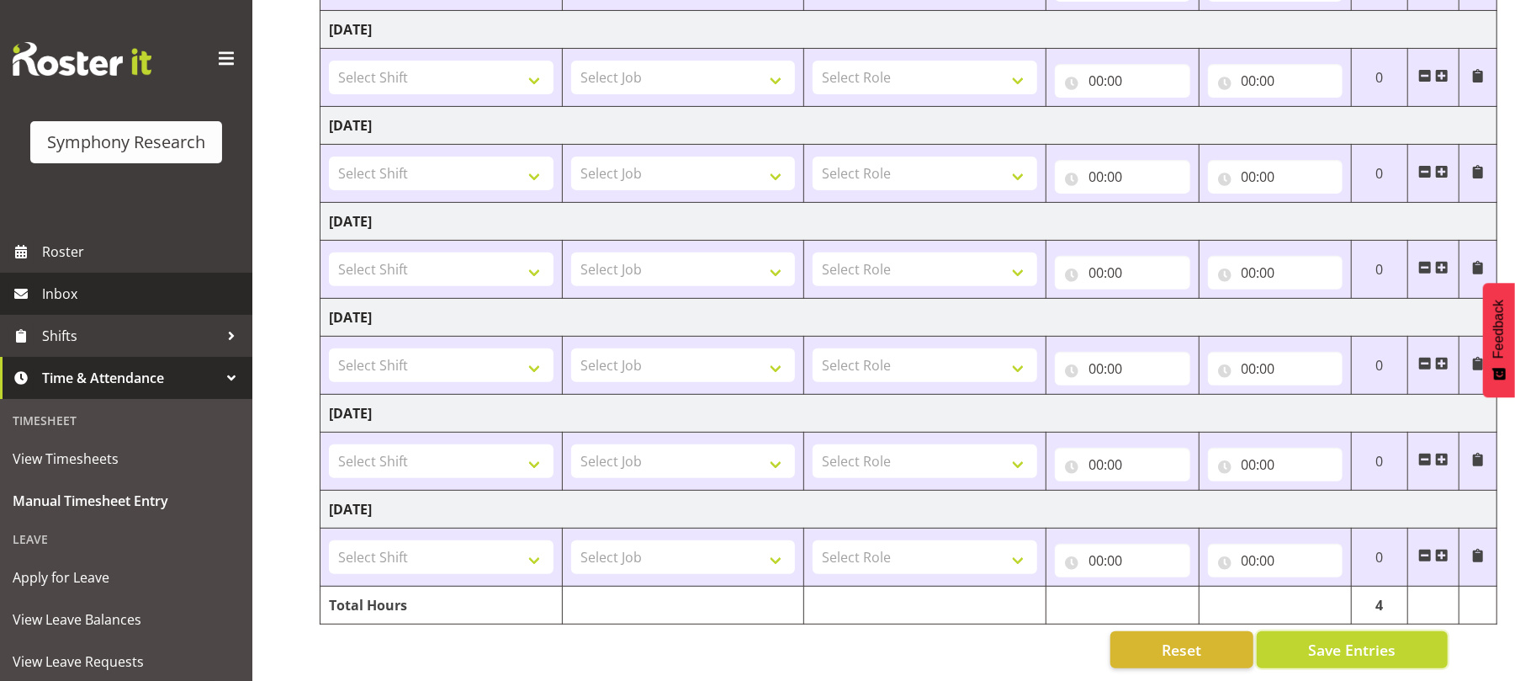
scroll to position [209, 0]
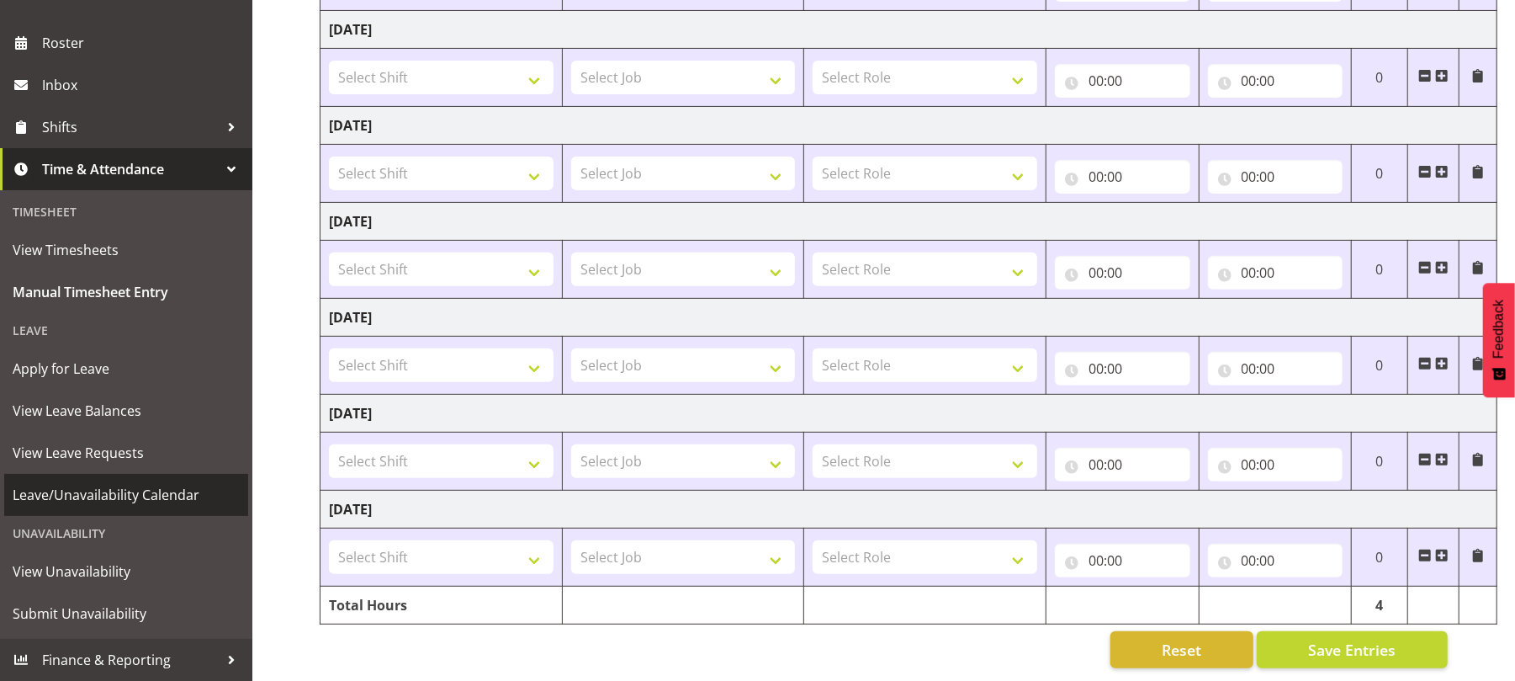
click at [131, 496] on span "Leave/Unavailability Calendar" at bounding box center [126, 494] width 227 height 25
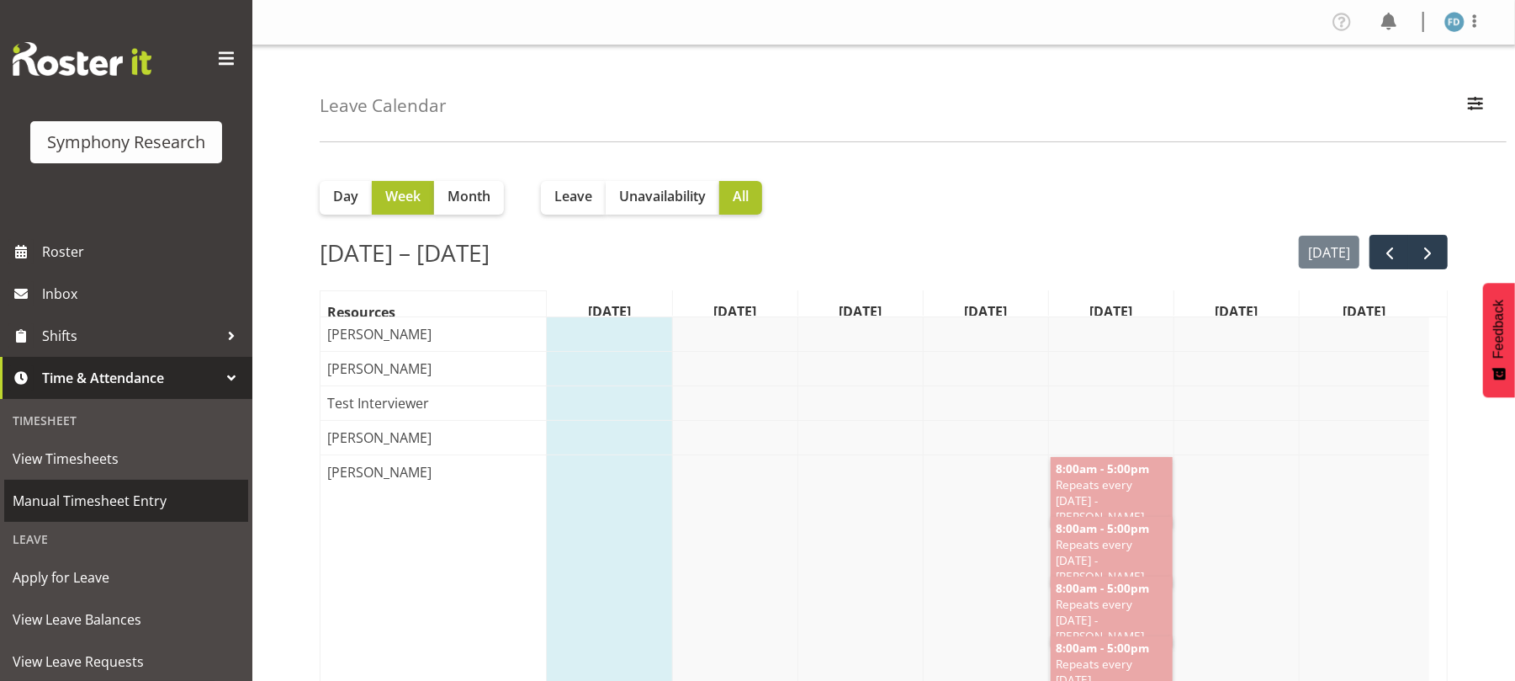
click at [142, 501] on span "Manual Timesheet Entry" at bounding box center [126, 500] width 227 height 25
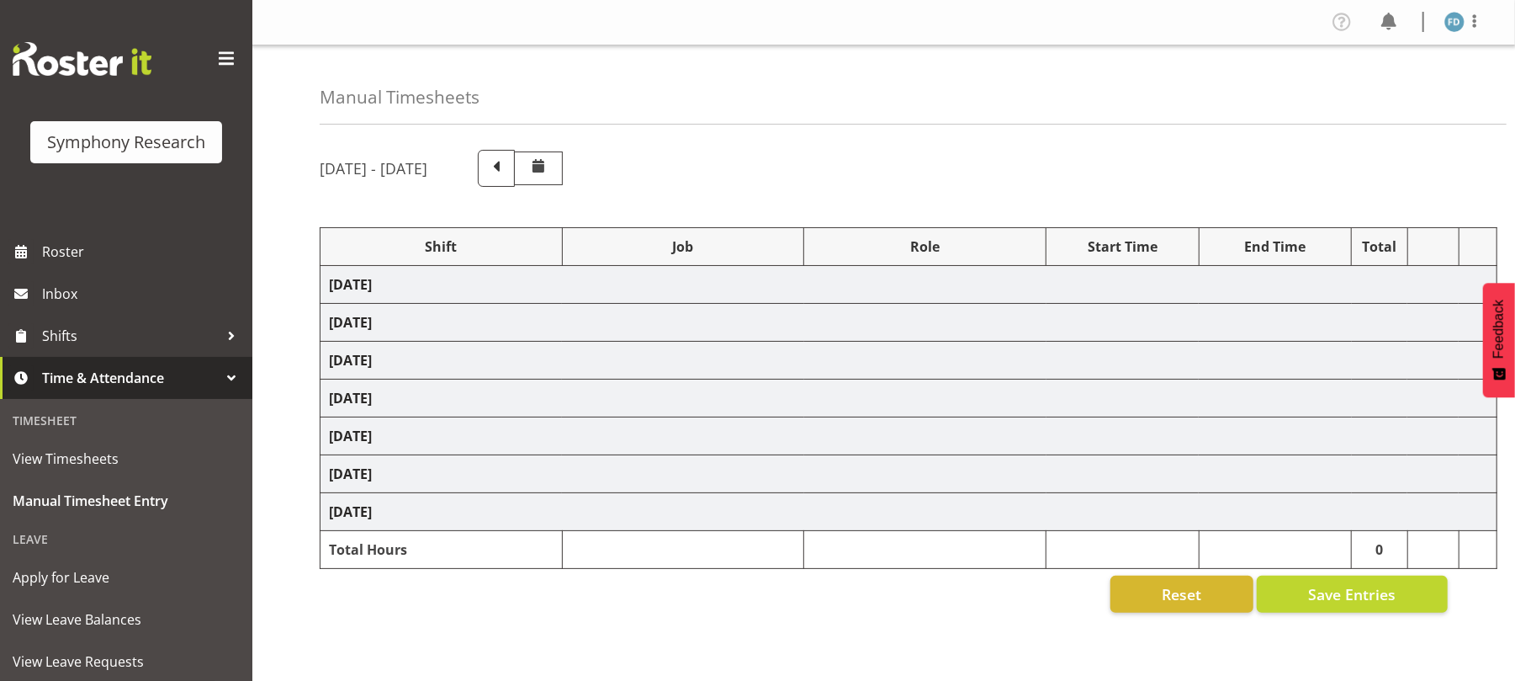
select select "56692"
select select "10499"
select select "47"
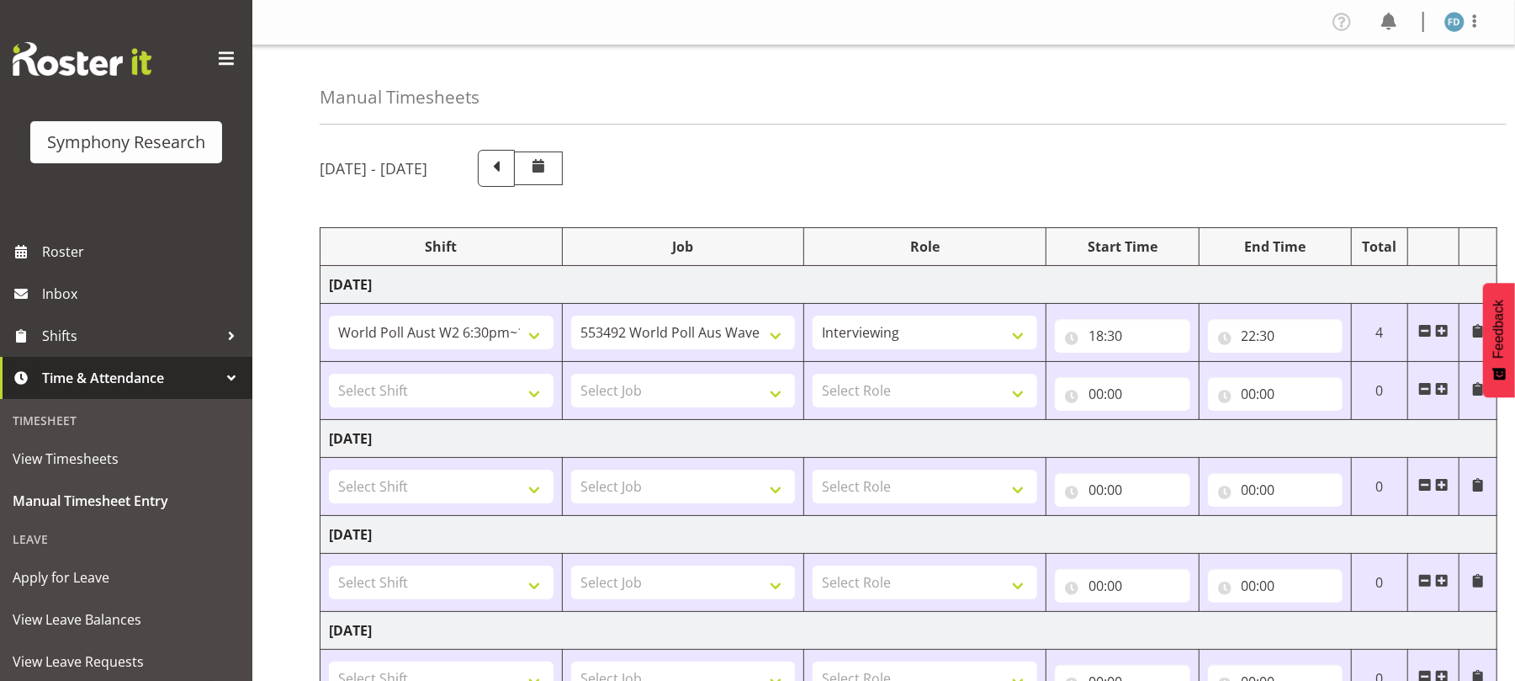
scroll to position [432, 0]
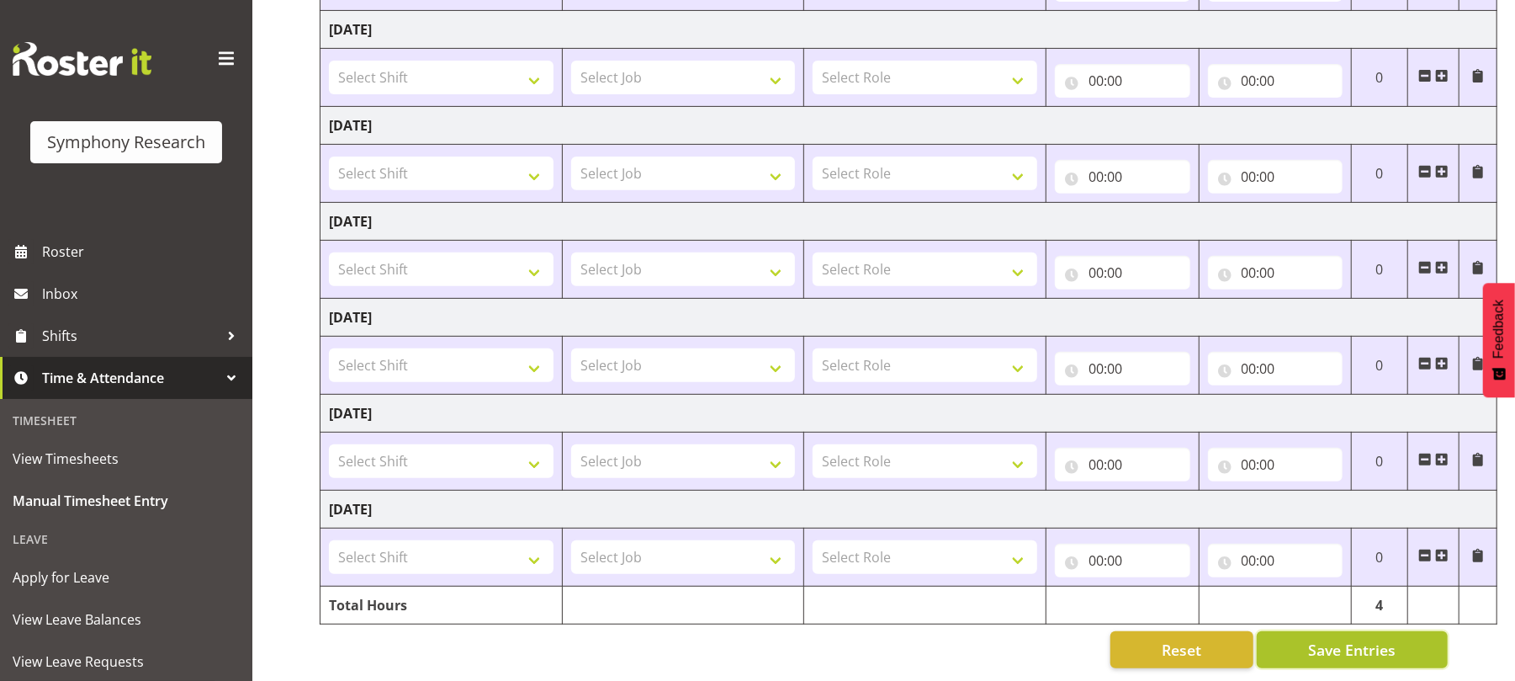
click at [1336, 638] on span "Save Entries" at bounding box center [1351, 649] width 87 height 22
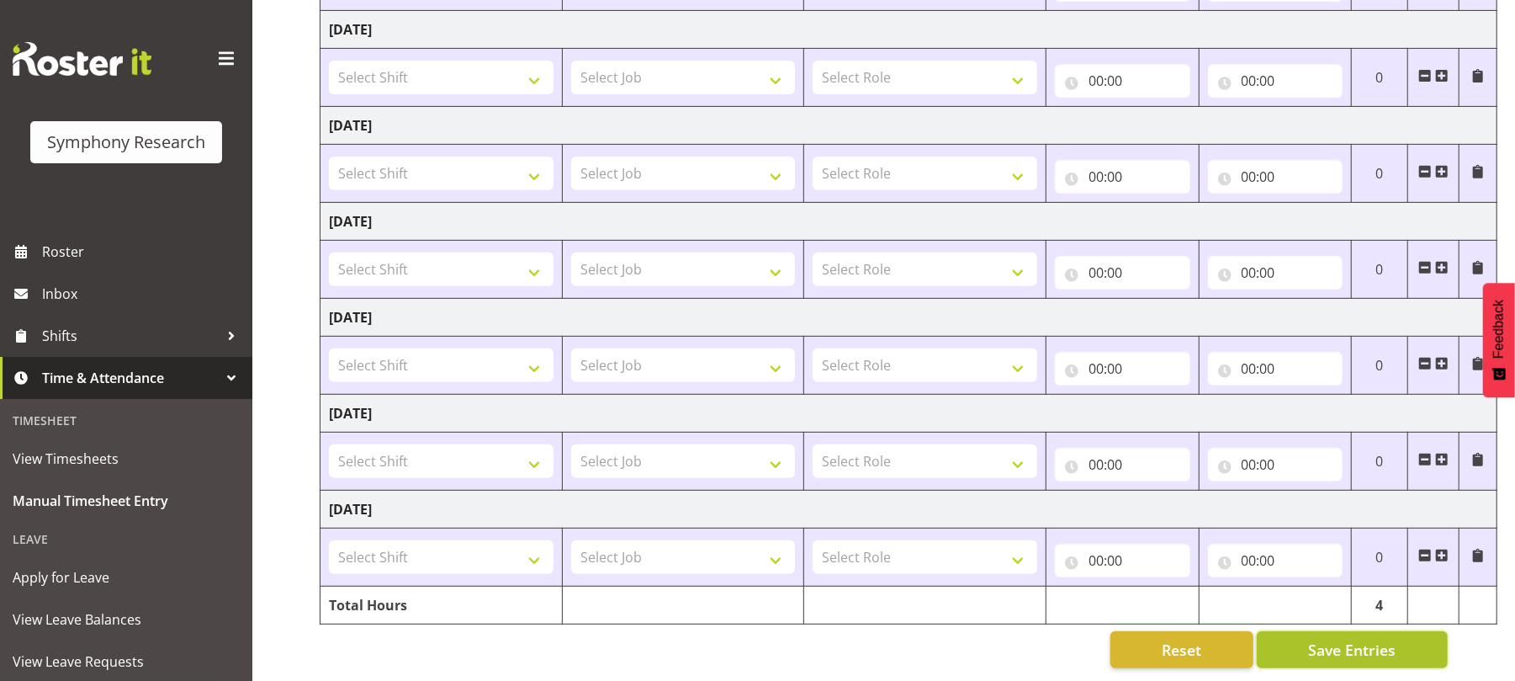
click at [1336, 638] on span "Save Entries" at bounding box center [1351, 649] width 87 height 22
click at [1327, 638] on span "Save Entries" at bounding box center [1351, 649] width 87 height 22
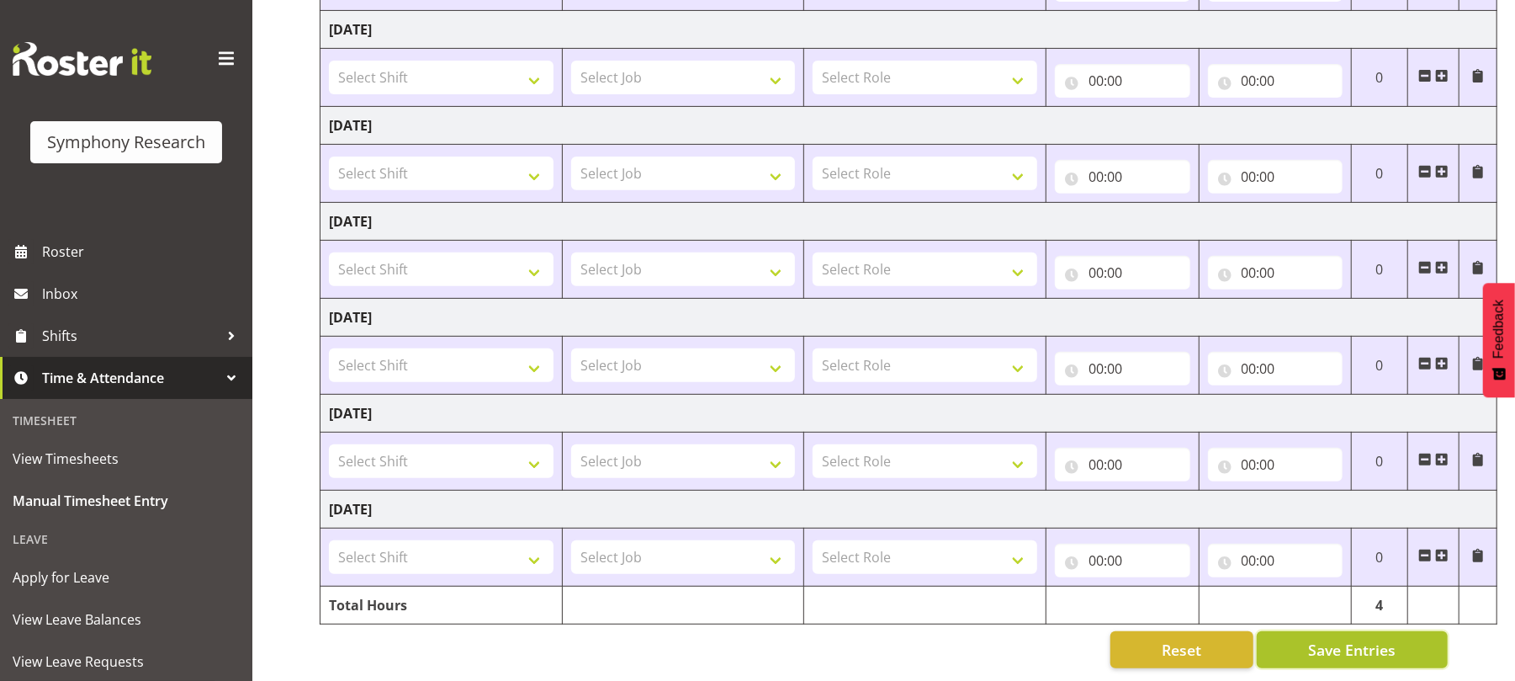
click at [1327, 638] on span "Save Entries" at bounding box center [1351, 649] width 87 height 22
click at [1336, 638] on span "Save Entries" at bounding box center [1351, 649] width 87 height 22
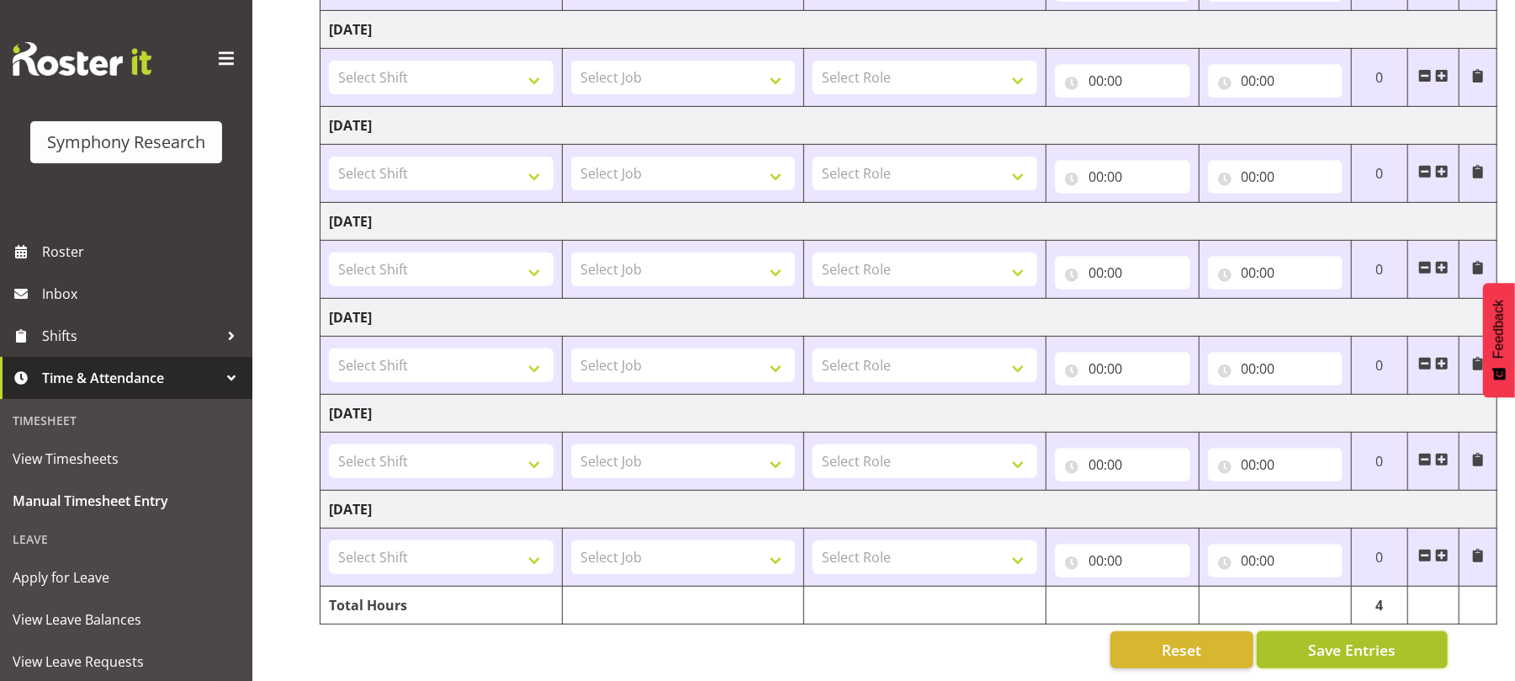
click at [1336, 638] on span "Save Entries" at bounding box center [1351, 649] width 87 height 22
click at [1343, 643] on span "Save Entries" at bounding box center [1351, 649] width 87 height 22
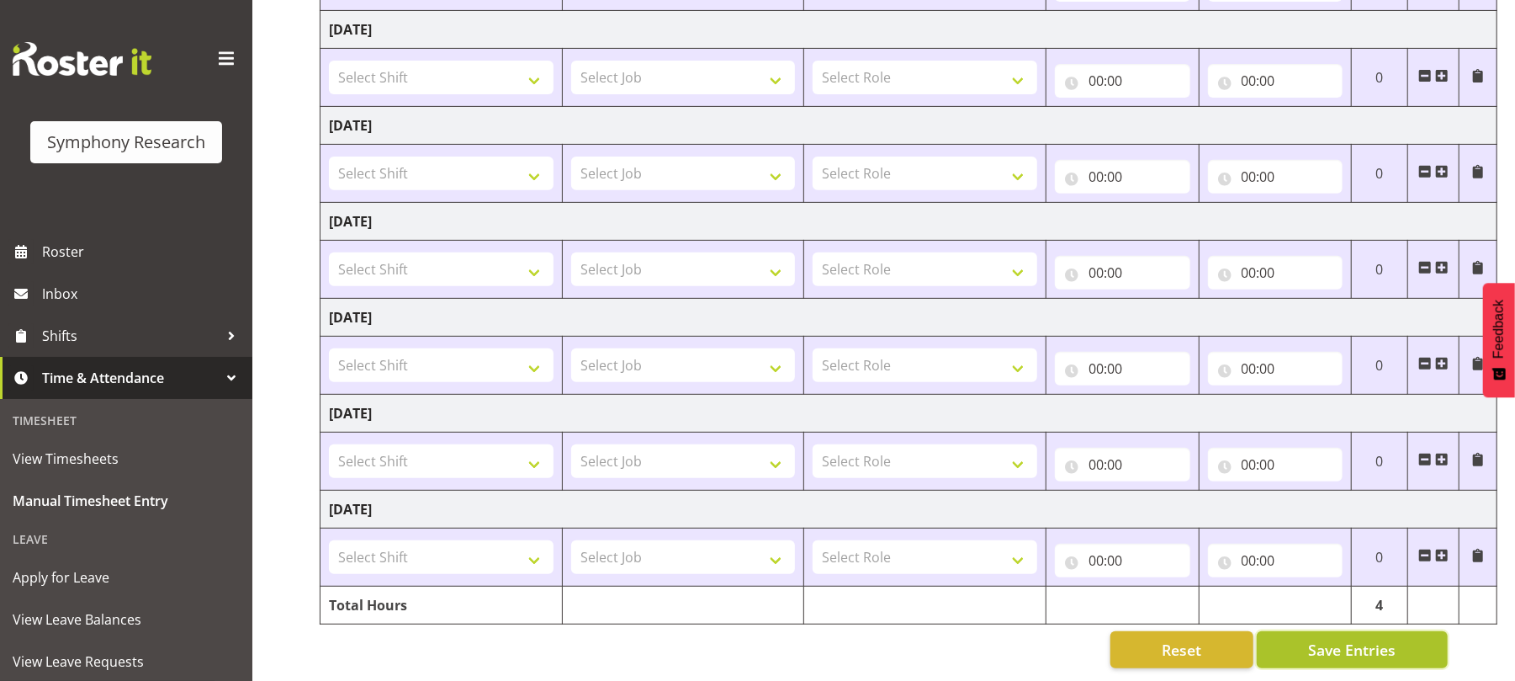
click at [1343, 643] on span "Save Entries" at bounding box center [1351, 649] width 87 height 22
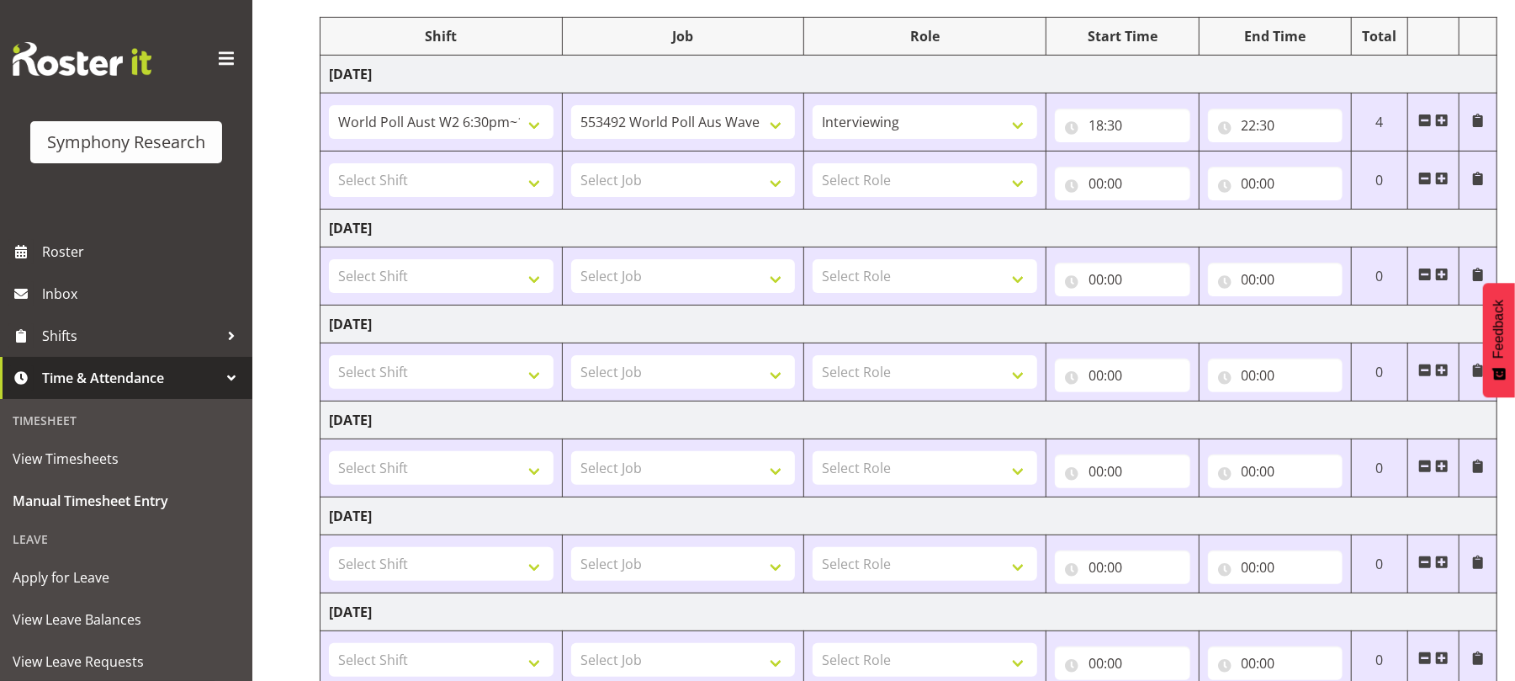
scroll to position [0, 0]
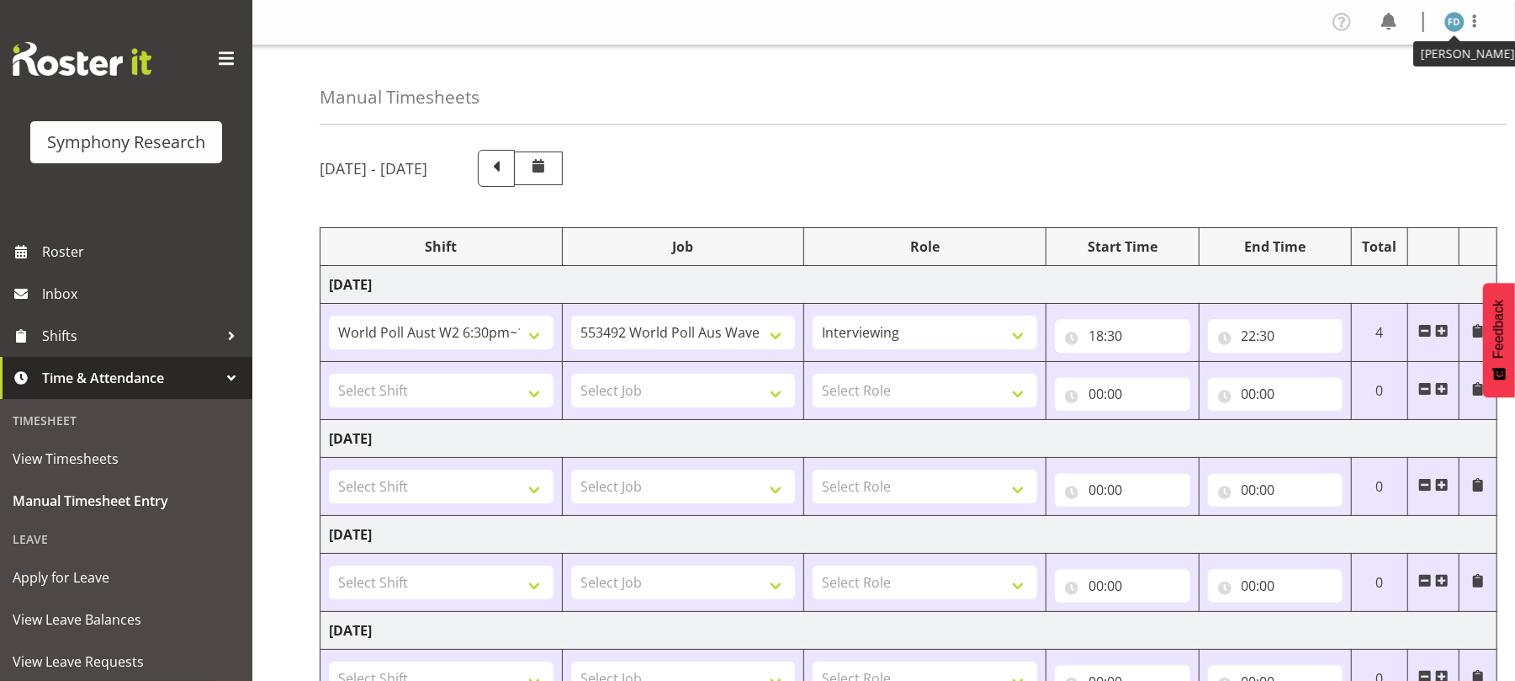
click at [1451, 24] on img at bounding box center [1454, 22] width 20 height 20
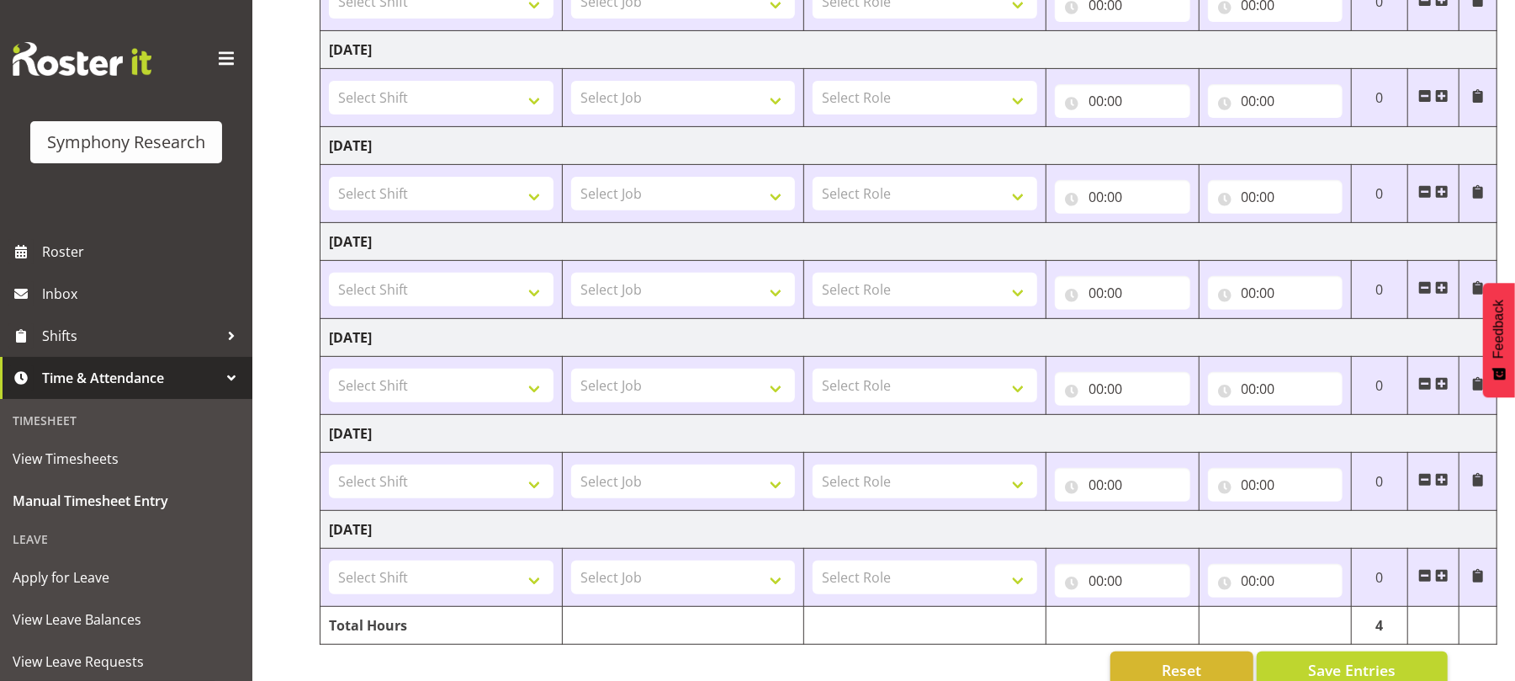
scroll to position [432, 0]
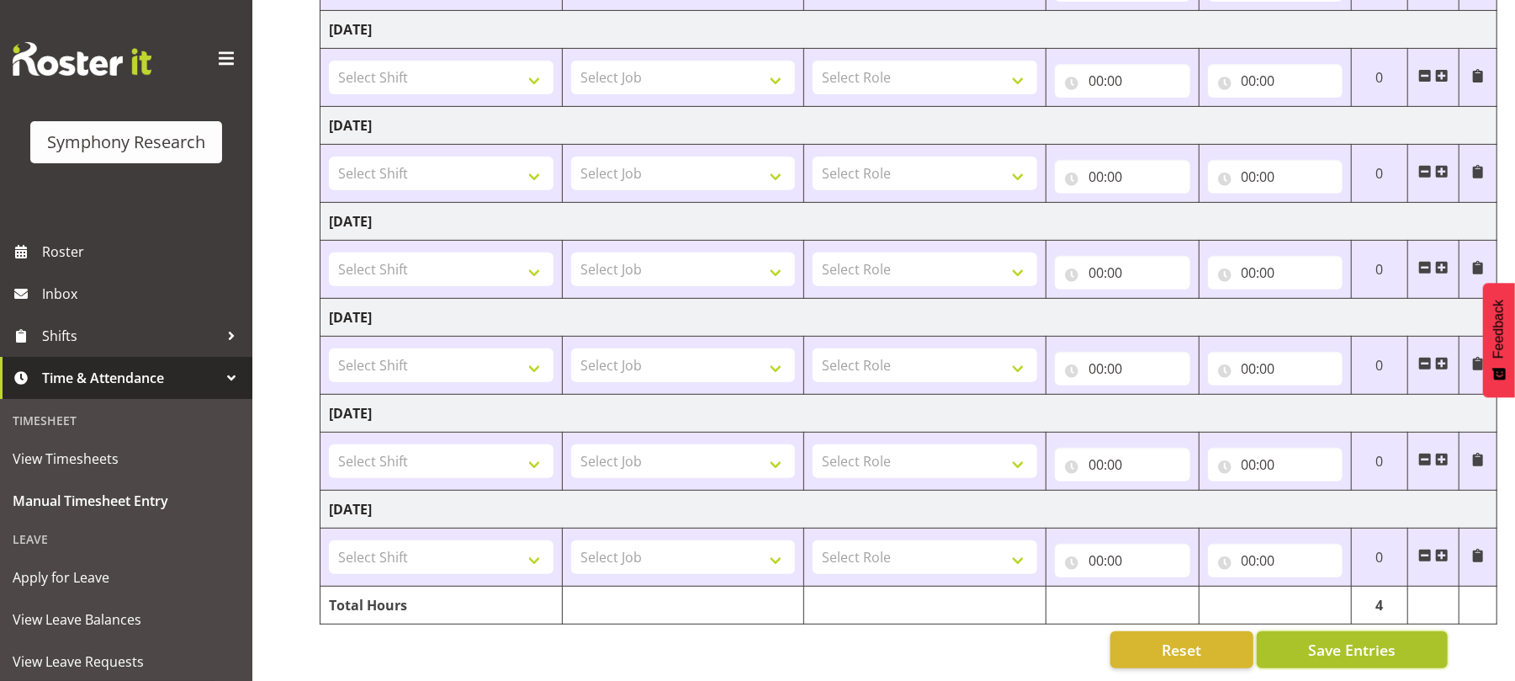
click at [1347, 639] on span "Save Entries" at bounding box center [1351, 649] width 87 height 22
click at [1359, 643] on span "Save Entries" at bounding box center [1351, 649] width 87 height 22
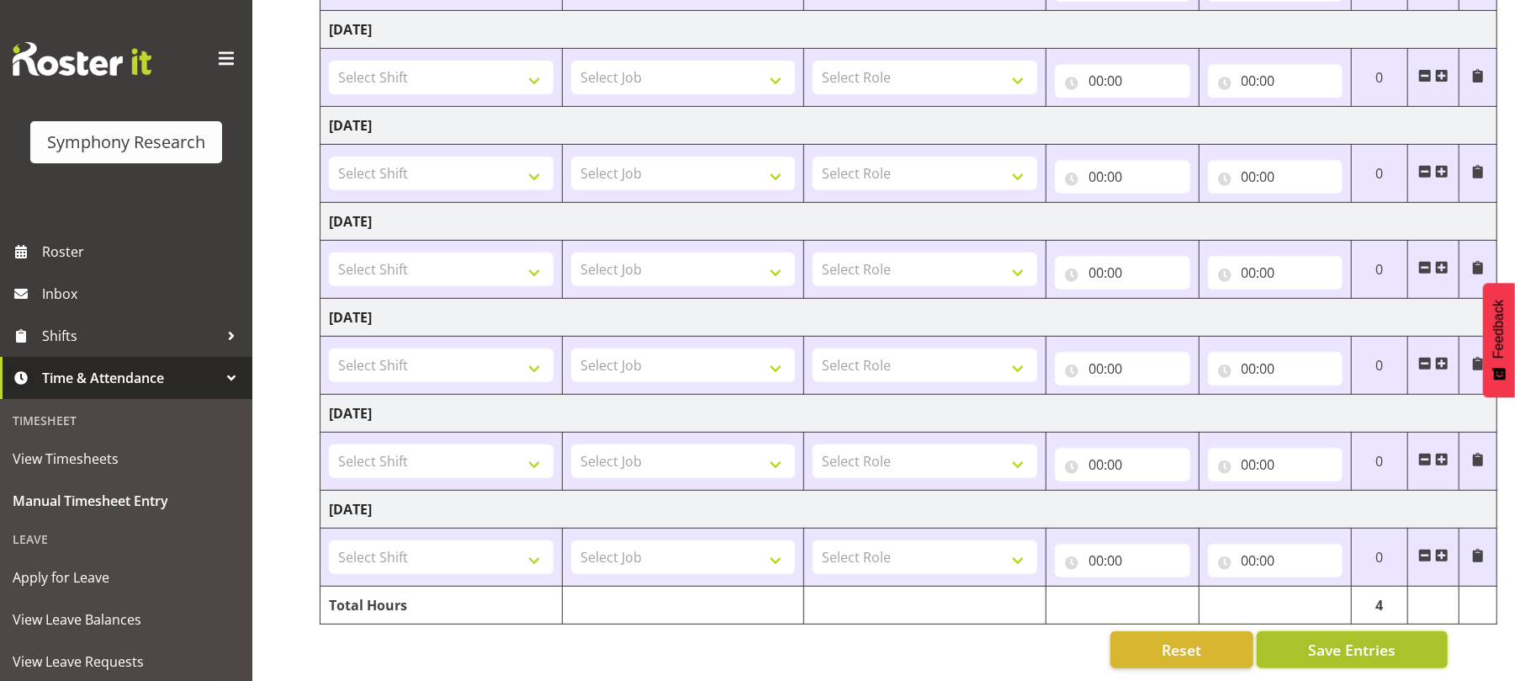
click at [1359, 643] on span "Save Entries" at bounding box center [1351, 649] width 87 height 22
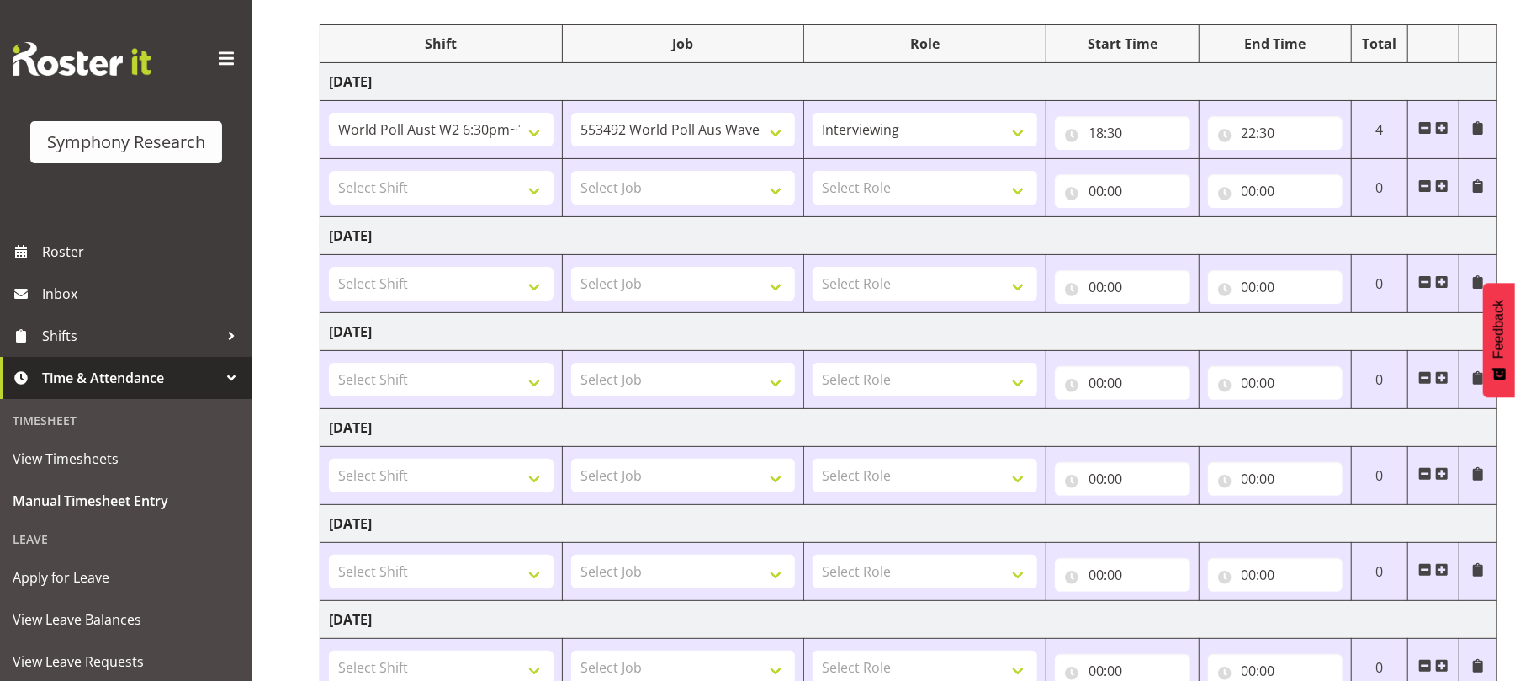
scroll to position [0, 0]
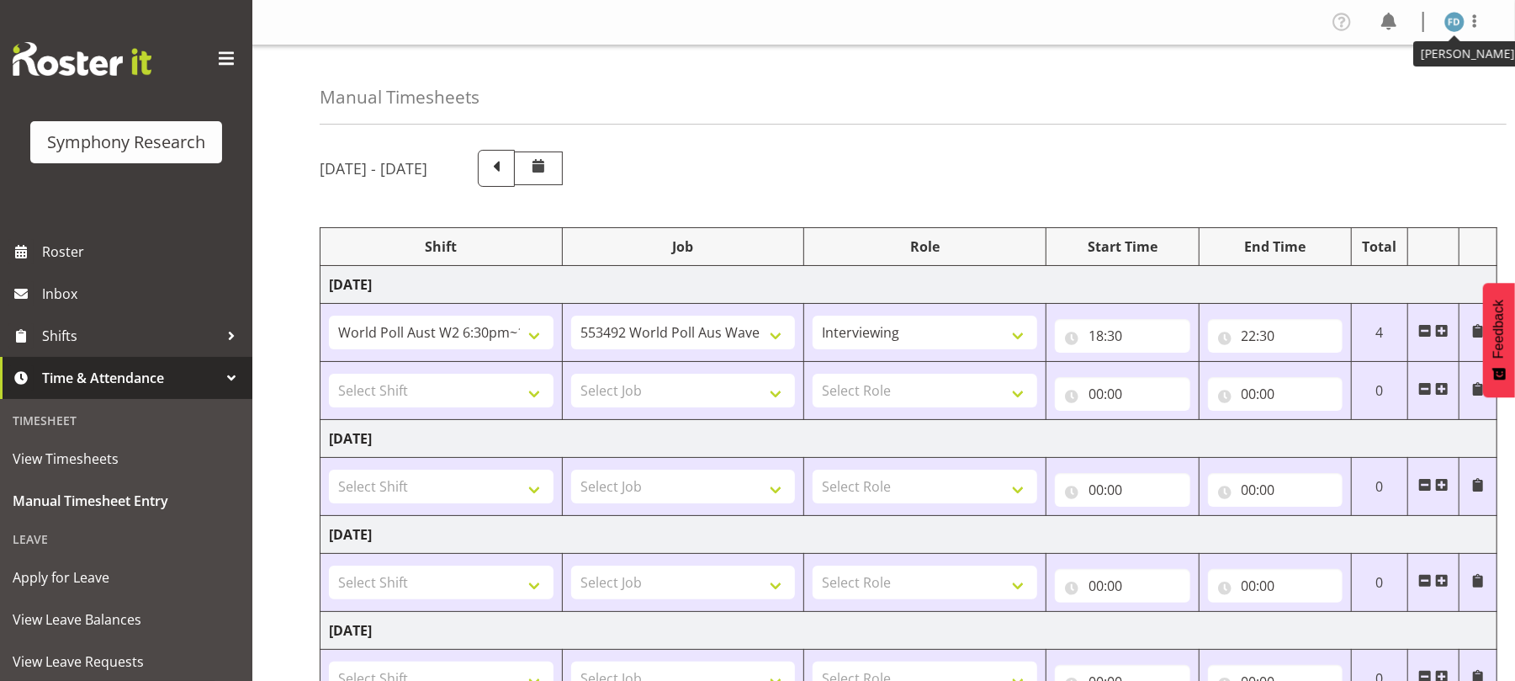
click at [1449, 29] on img at bounding box center [1454, 22] width 20 height 20
click at [1383, 89] on link "Log Out" at bounding box center [1404, 88] width 162 height 30
